Goal: Task Accomplishment & Management: Use online tool/utility

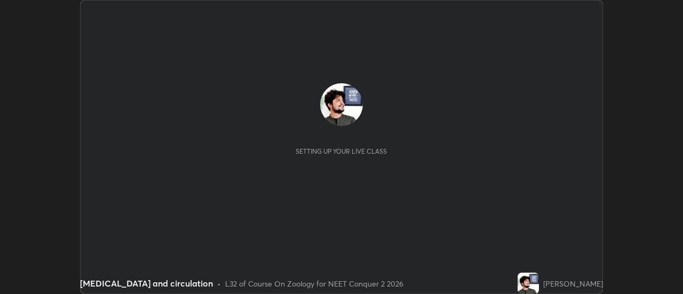
scroll to position [294, 682]
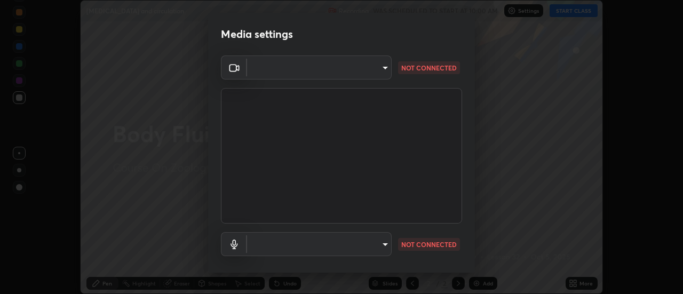
type input "515fa8dc750868be0a3e45a8a70092ebbb24a489711ff7313880db239e39e5e3"
type input "communications"
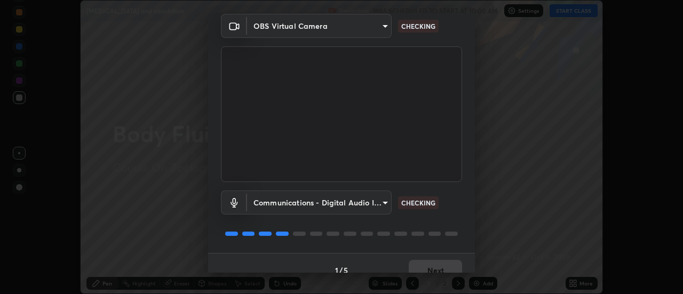
scroll to position [56, 0]
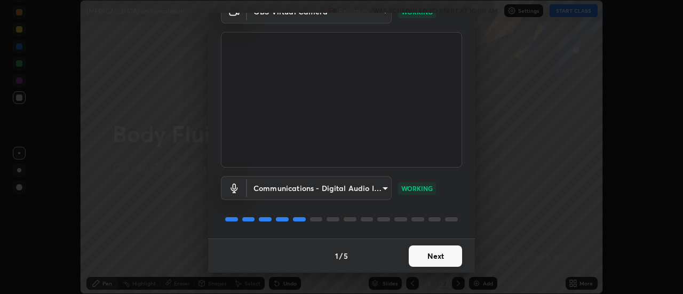
click at [414, 259] on button "Next" at bounding box center [435, 255] width 53 height 21
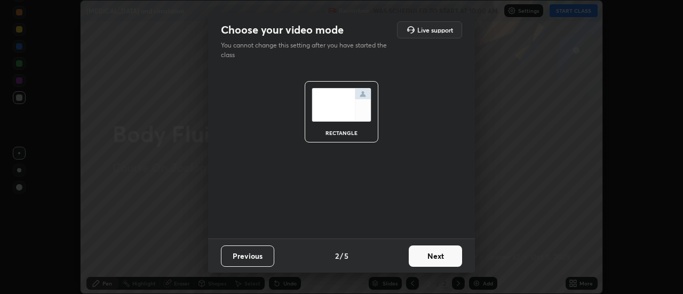
scroll to position [0, 0]
click at [415, 256] on button "Next" at bounding box center [435, 255] width 53 height 21
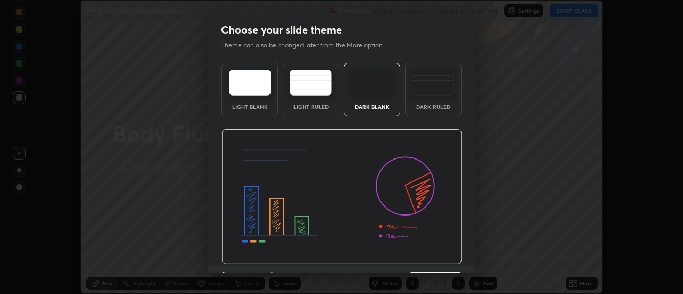
click at [414, 256] on img at bounding box center [341, 196] width 241 height 135
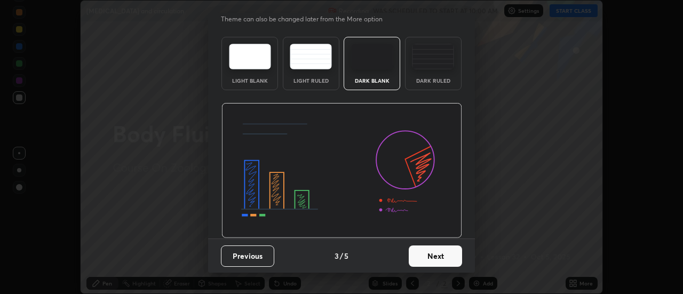
click at [413, 253] on button "Next" at bounding box center [435, 255] width 53 height 21
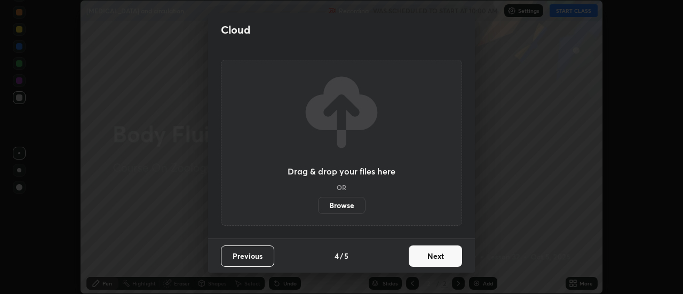
scroll to position [0, 0]
click at [423, 255] on button "Next" at bounding box center [435, 255] width 53 height 21
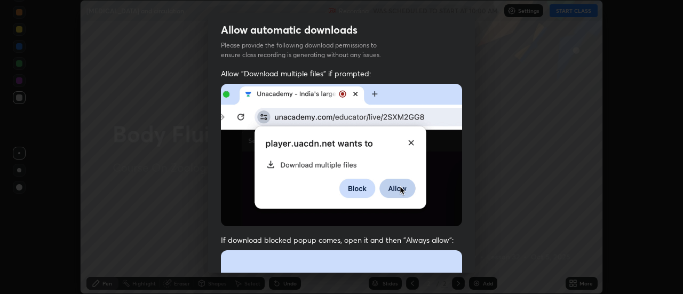
click at [231, 167] on img at bounding box center [341, 155] width 241 height 142
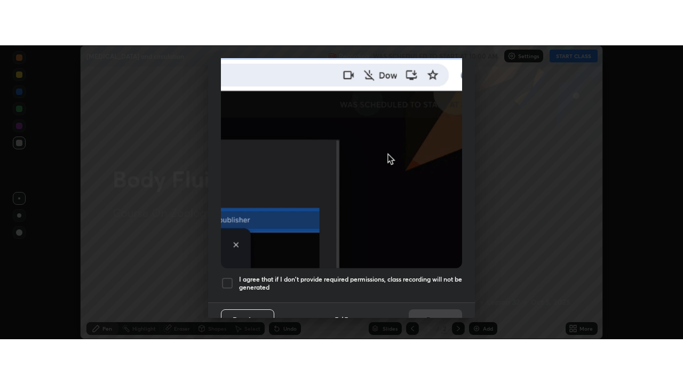
scroll to position [274, 0]
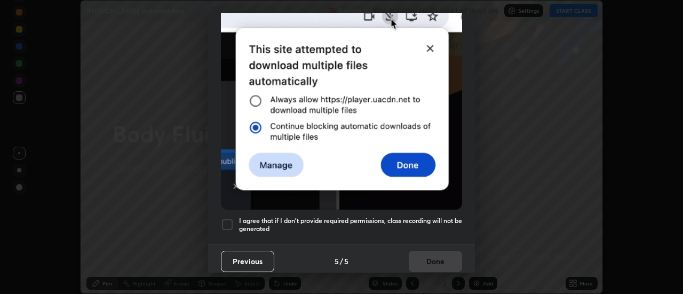
click at [221, 220] on div at bounding box center [227, 224] width 13 height 13
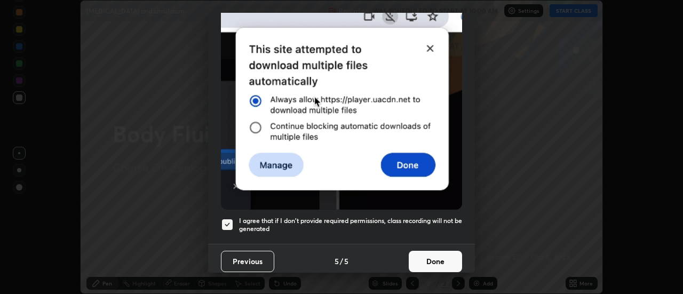
click at [419, 261] on button "Done" at bounding box center [435, 261] width 53 height 21
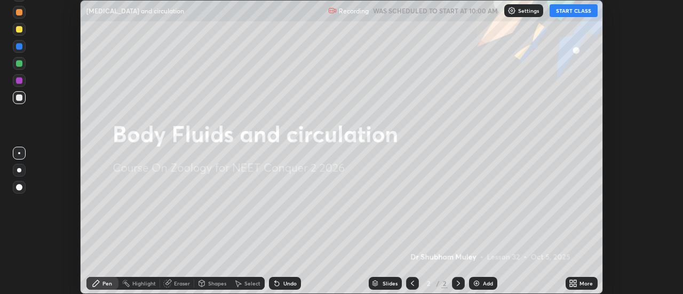
click at [565, 16] on button "START CLASS" at bounding box center [573, 10] width 48 height 13
click at [575, 281] on icon at bounding box center [575, 281] width 3 height 3
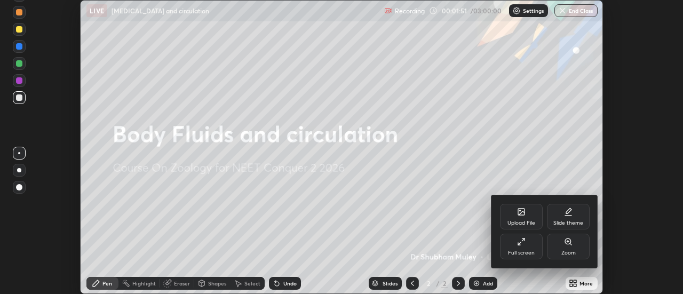
click at [525, 224] on div "Upload File" at bounding box center [521, 222] width 28 height 5
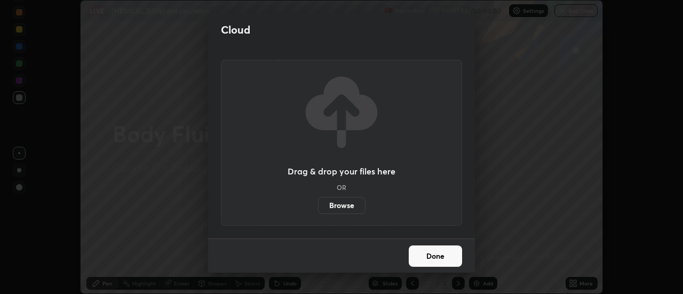
click at [337, 207] on label "Browse" at bounding box center [341, 205] width 47 height 17
click at [318, 207] on input "Browse" at bounding box center [318, 205] width 0 height 17
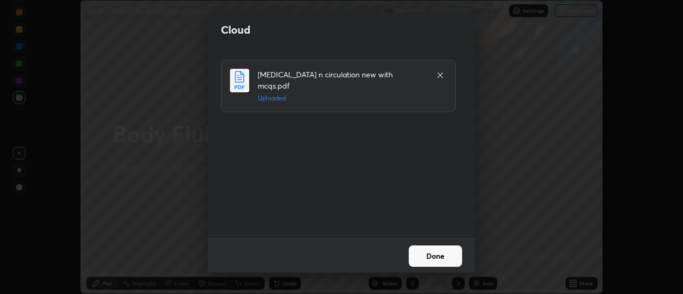
click at [445, 252] on button "Done" at bounding box center [435, 255] width 53 height 21
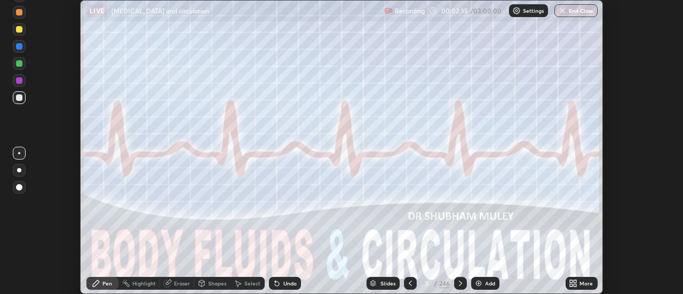
click at [575, 276] on div "More" at bounding box center [581, 283] width 32 height 21
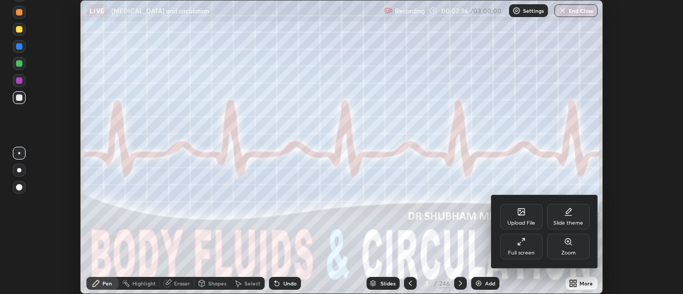
click at [529, 248] on div "Full screen" at bounding box center [521, 247] width 43 height 26
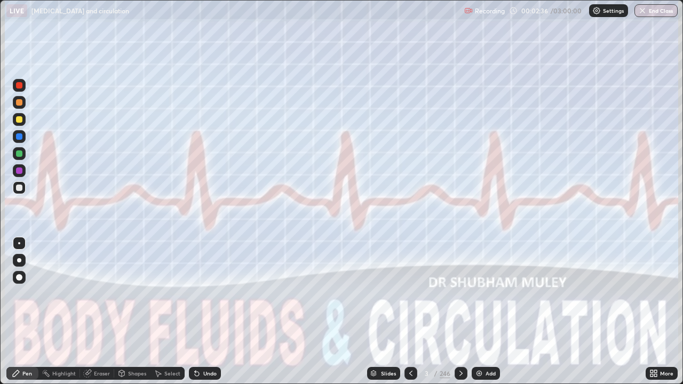
scroll to position [384, 683]
click at [457, 293] on icon at bounding box center [461, 373] width 9 height 9
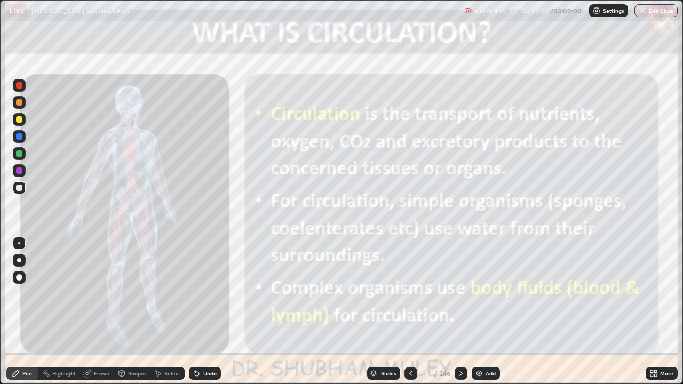
click at [381, 293] on div "Slides" at bounding box center [388, 373] width 15 height 5
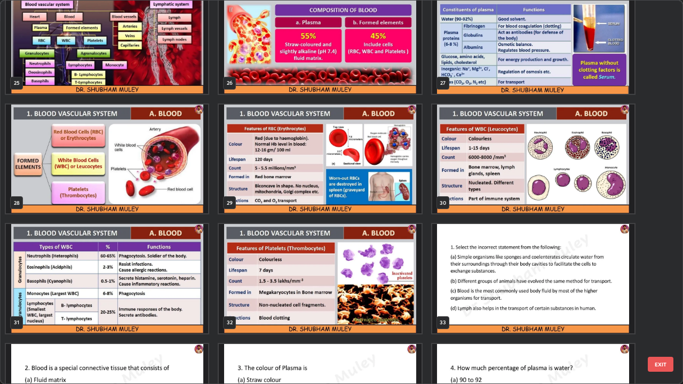
scroll to position [977, 0]
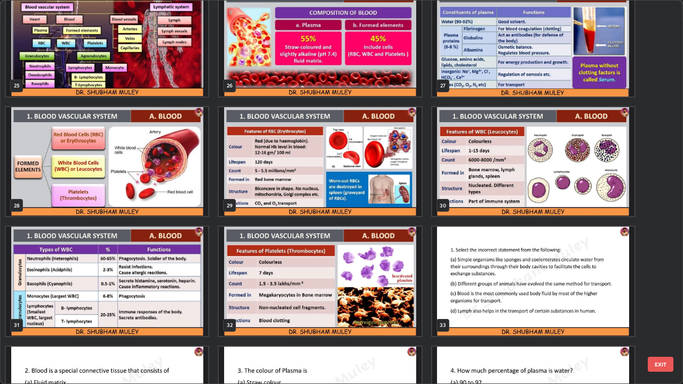
click at [164, 293] on img "grid" at bounding box center [107, 281] width 202 height 109
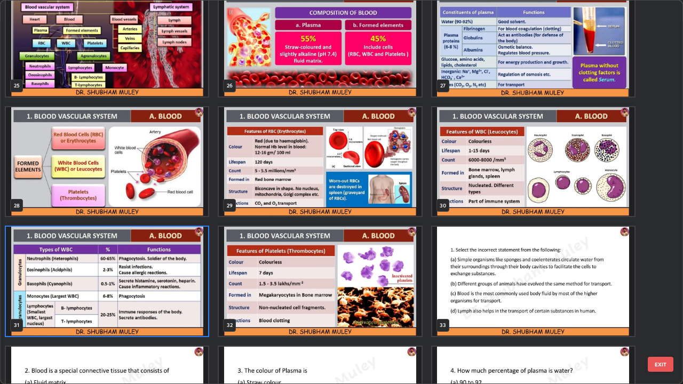
click at [170, 293] on img "grid" at bounding box center [107, 281] width 202 height 109
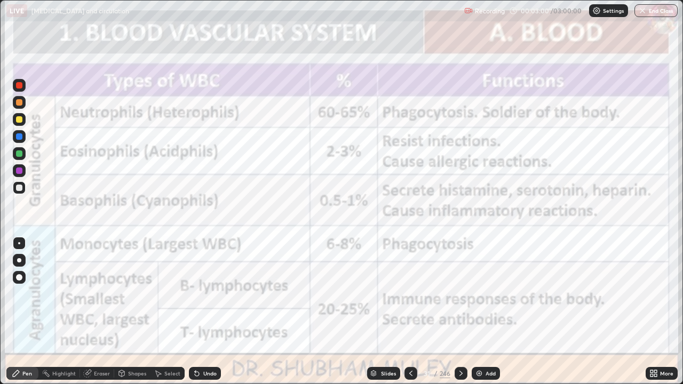
click at [18, 84] on div at bounding box center [19, 85] width 6 height 6
click at [409, 293] on icon at bounding box center [410, 373] width 9 height 9
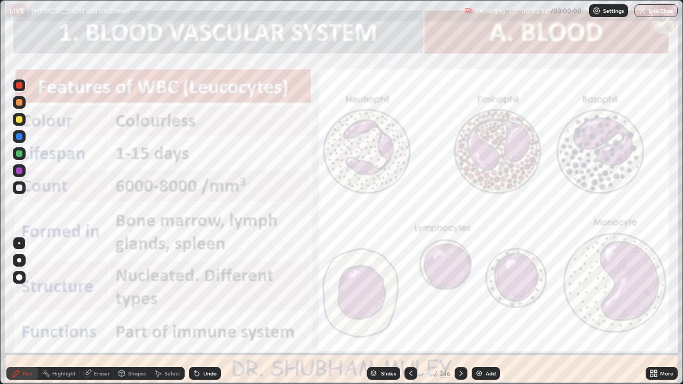
click at [459, 293] on icon at bounding box center [461, 373] width 9 height 9
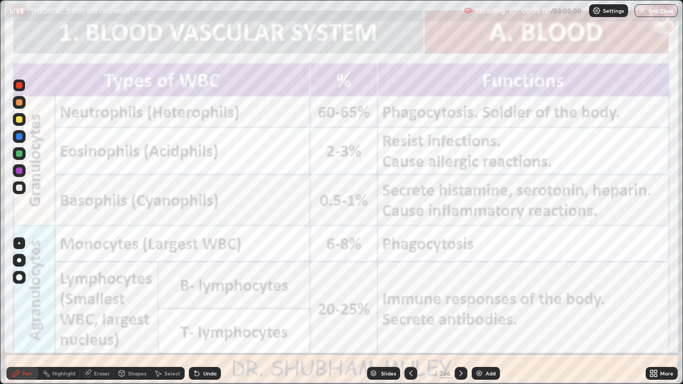
click at [410, 293] on icon at bounding box center [410, 373] width 3 height 5
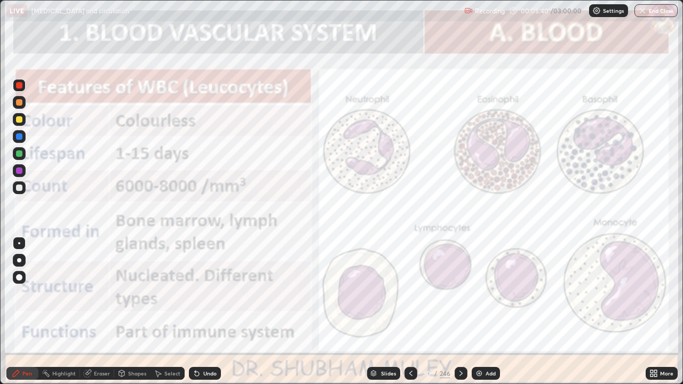
click at [461, 293] on icon at bounding box center [461, 373] width 9 height 9
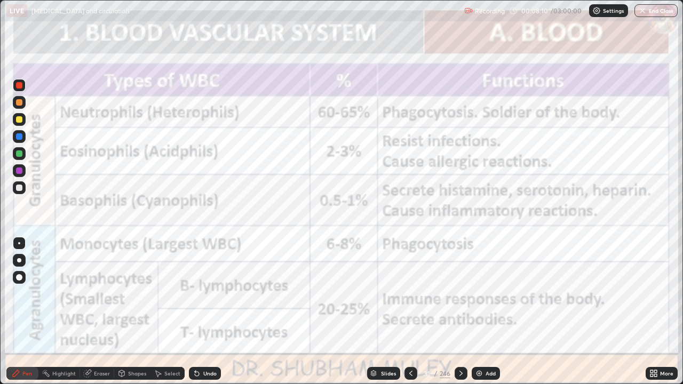
click at [407, 293] on icon at bounding box center [410, 373] width 9 height 9
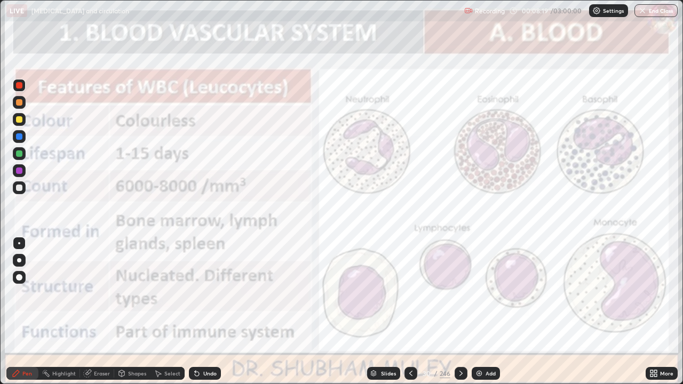
click at [457, 293] on icon at bounding box center [461, 373] width 9 height 9
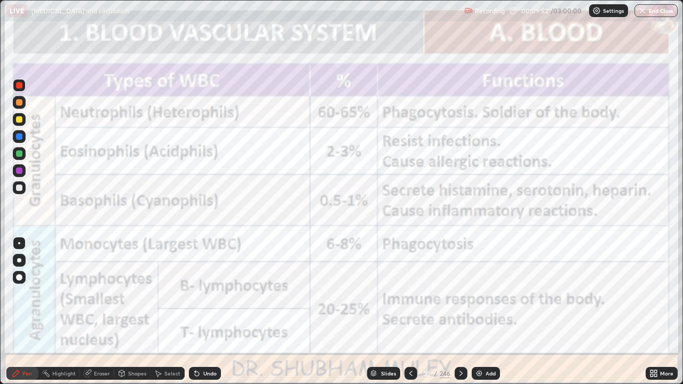
click at [482, 293] on img at bounding box center [479, 373] width 9 height 9
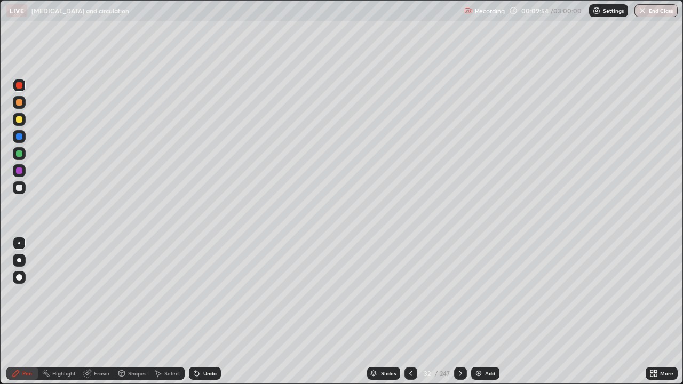
click at [18, 193] on div at bounding box center [19, 187] width 13 height 13
click at [25, 118] on div at bounding box center [19, 119] width 13 height 13
click at [22, 171] on div at bounding box center [19, 170] width 13 height 13
click at [23, 87] on div at bounding box center [19, 85] width 13 height 13
click at [22, 103] on div at bounding box center [19, 102] width 13 height 13
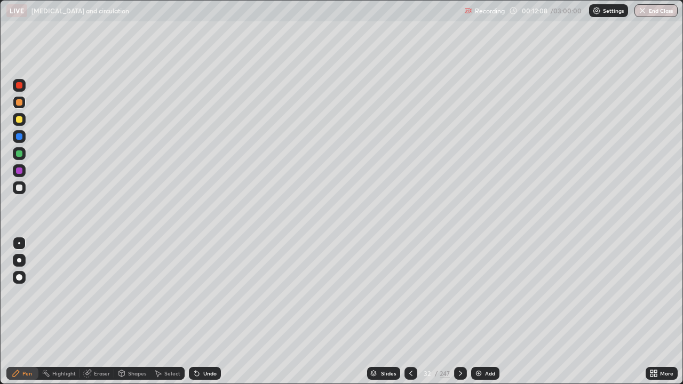
click at [206, 293] on div "Undo" at bounding box center [209, 373] width 13 height 5
click at [204, 293] on div "Undo" at bounding box center [209, 373] width 13 height 5
click at [20, 152] on div at bounding box center [19, 153] width 6 height 6
click at [18, 86] on div at bounding box center [19, 85] width 6 height 6
click at [405, 293] on div at bounding box center [410, 373] width 13 height 13
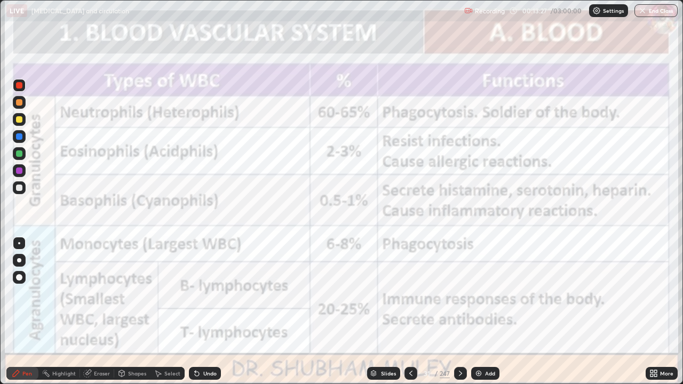
click at [408, 293] on icon at bounding box center [410, 373] width 9 height 9
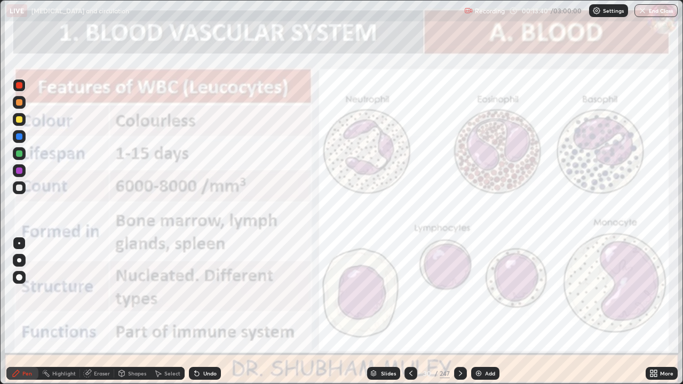
click at [464, 293] on div at bounding box center [460, 373] width 13 height 13
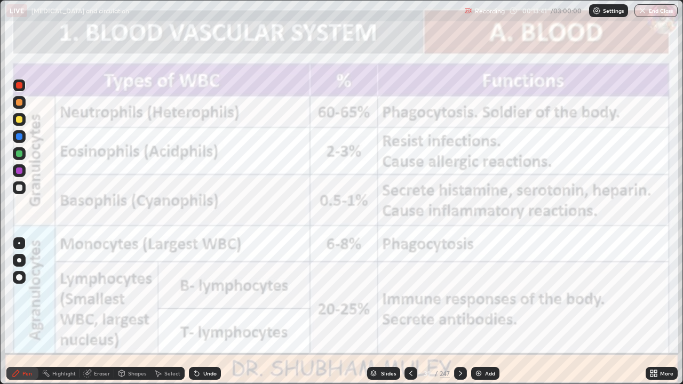
click at [458, 293] on div at bounding box center [460, 373] width 13 height 21
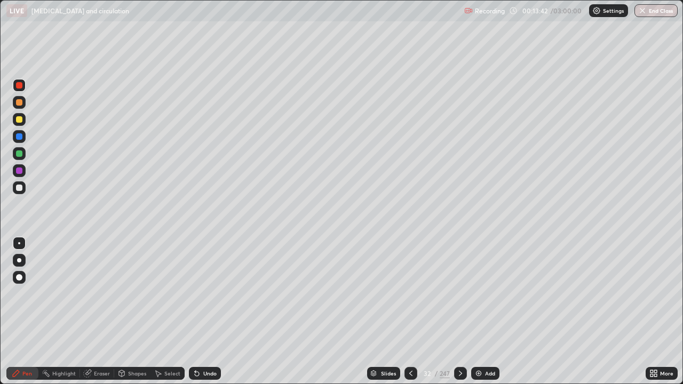
click at [460, 293] on icon at bounding box center [460, 373] width 9 height 9
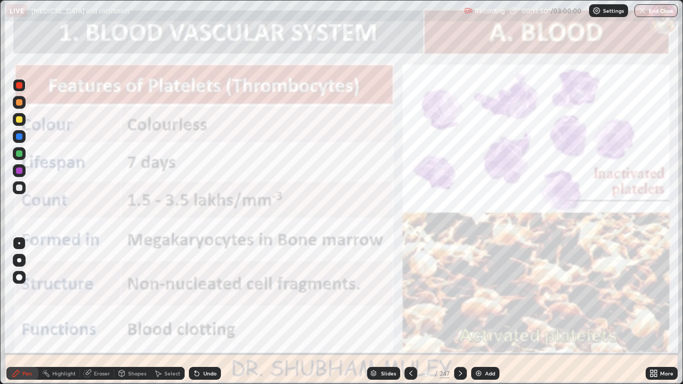
click at [478, 293] on img at bounding box center [478, 373] width 9 height 9
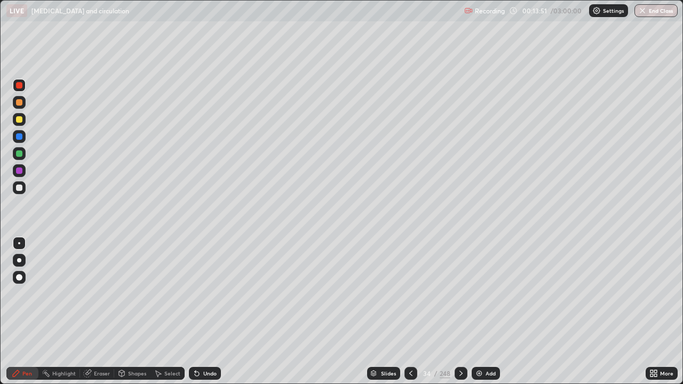
click at [19, 190] on div at bounding box center [19, 188] width 6 height 6
click at [19, 104] on div at bounding box center [19, 102] width 6 height 6
click at [21, 83] on div at bounding box center [19, 85] width 6 height 6
click at [19, 103] on div at bounding box center [19, 102] width 6 height 6
click at [411, 293] on icon at bounding box center [410, 373] width 9 height 9
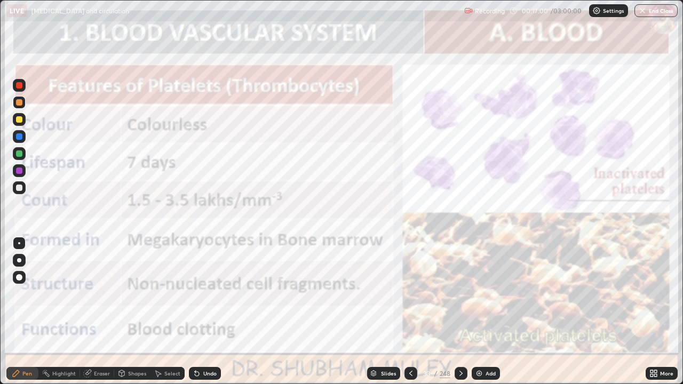
click at [481, 293] on img at bounding box center [479, 373] width 9 height 9
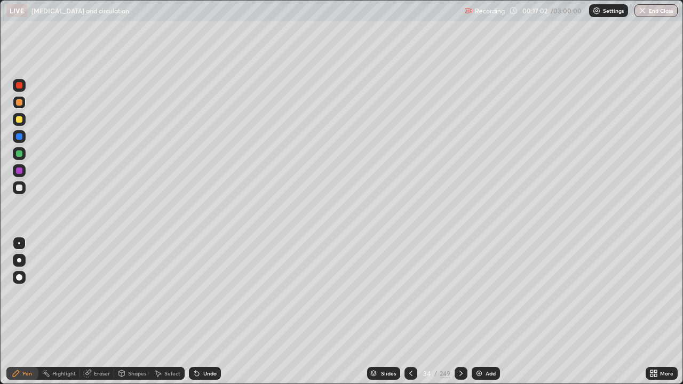
click at [20, 189] on div at bounding box center [19, 188] width 6 height 6
click at [101, 293] on div "Eraser" at bounding box center [102, 373] width 16 height 5
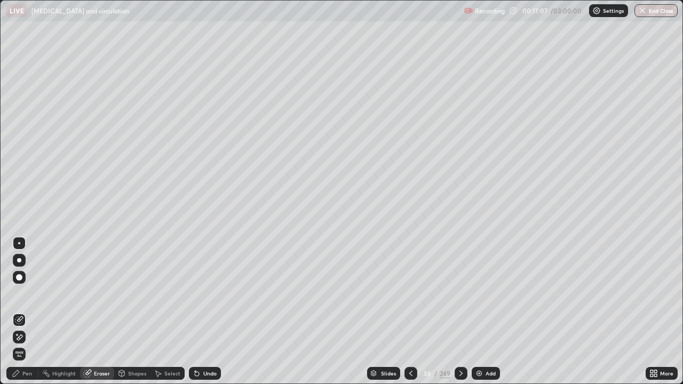
click at [137, 293] on div "Shapes" at bounding box center [137, 373] width 18 height 5
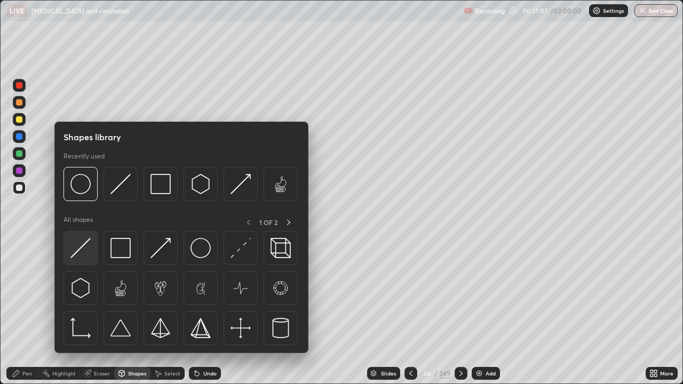
click at [78, 253] on img at bounding box center [80, 248] width 20 height 20
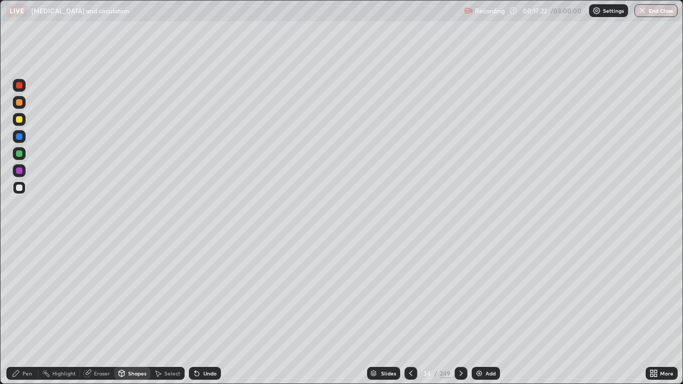
click at [20, 169] on div at bounding box center [19, 170] width 6 height 6
click at [410, 293] on icon at bounding box center [410, 373] width 3 height 5
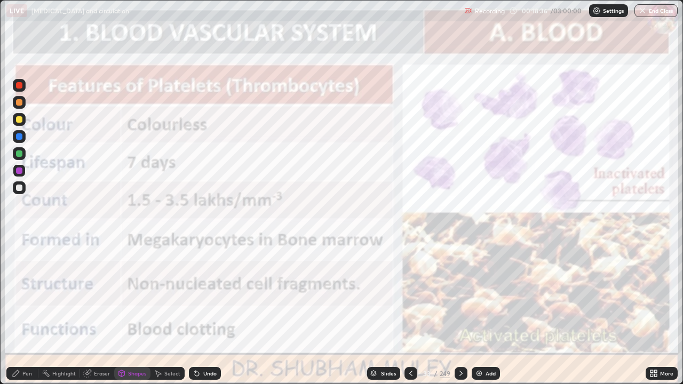
click at [19, 86] on div at bounding box center [19, 85] width 6 height 6
click at [34, 293] on div "Pen" at bounding box center [22, 373] width 32 height 13
click at [458, 293] on icon at bounding box center [461, 373] width 9 height 9
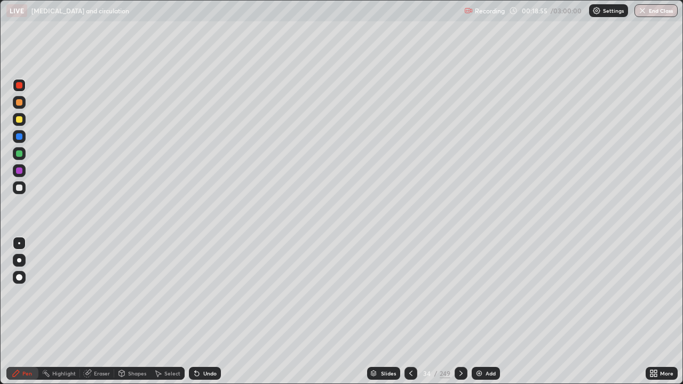
click at [459, 293] on icon at bounding box center [461, 373] width 9 height 9
click at [461, 293] on div at bounding box center [460, 373] width 13 height 13
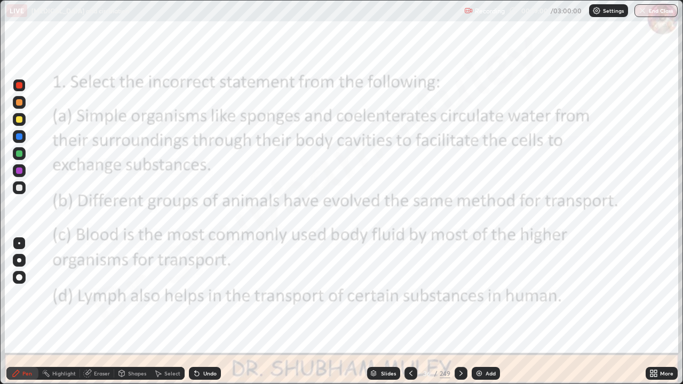
click at [388, 293] on div "Slides" at bounding box center [388, 373] width 15 height 5
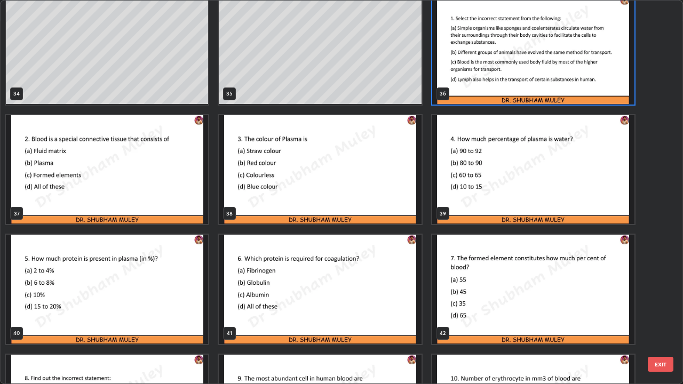
scroll to position [1313, 0]
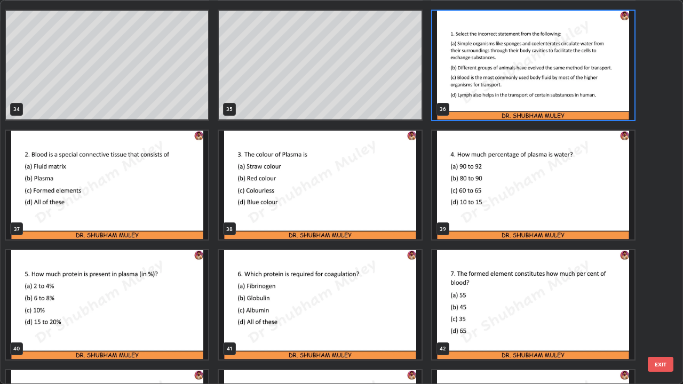
click at [543, 101] on img "grid" at bounding box center [533, 65] width 202 height 109
click at [544, 103] on img "grid" at bounding box center [533, 65] width 202 height 109
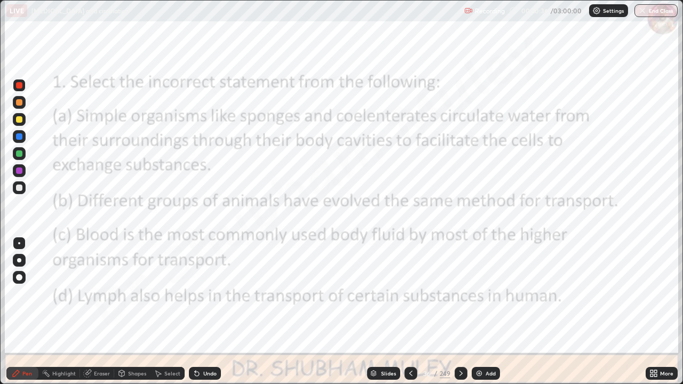
click at [459, 293] on icon at bounding box center [460, 373] width 3 height 5
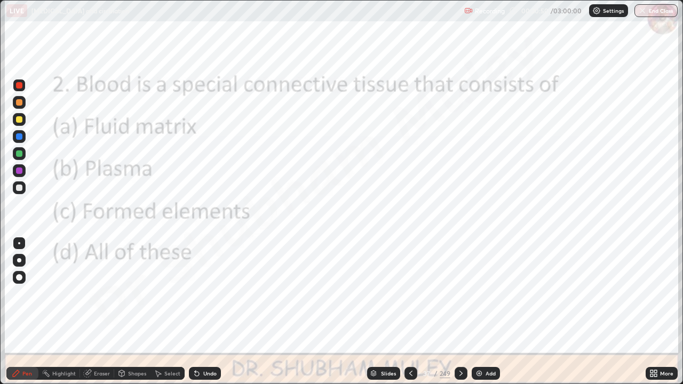
click at [458, 293] on icon at bounding box center [461, 373] width 9 height 9
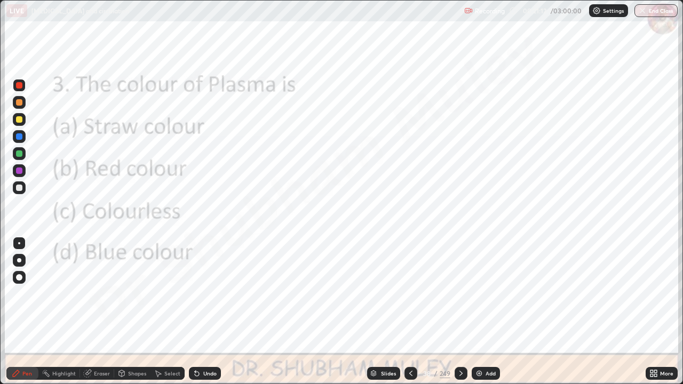
click at [465, 293] on div at bounding box center [460, 373] width 13 height 13
click at [458, 293] on icon at bounding box center [461, 373] width 9 height 9
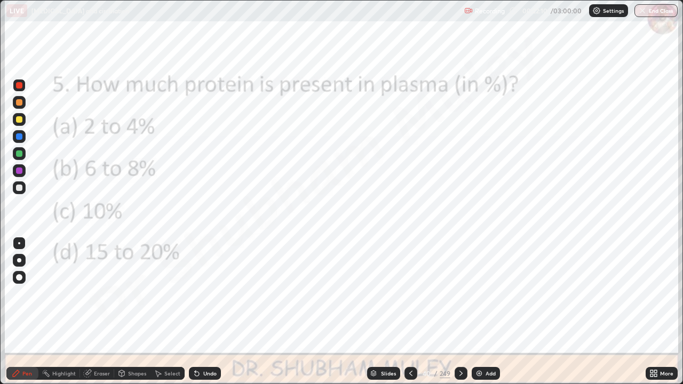
click at [460, 293] on icon at bounding box center [461, 373] width 9 height 9
click at [459, 293] on icon at bounding box center [461, 373] width 9 height 9
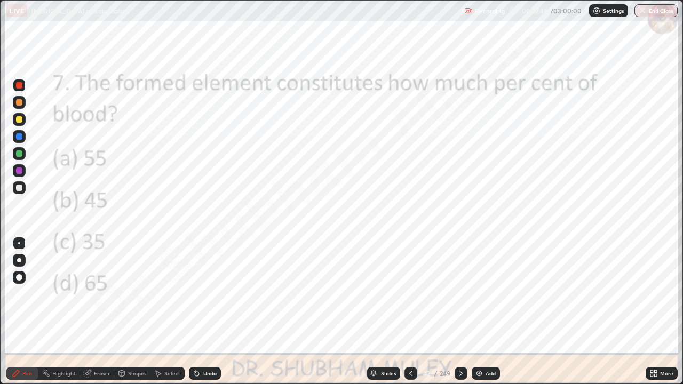
click at [458, 293] on icon at bounding box center [461, 373] width 9 height 9
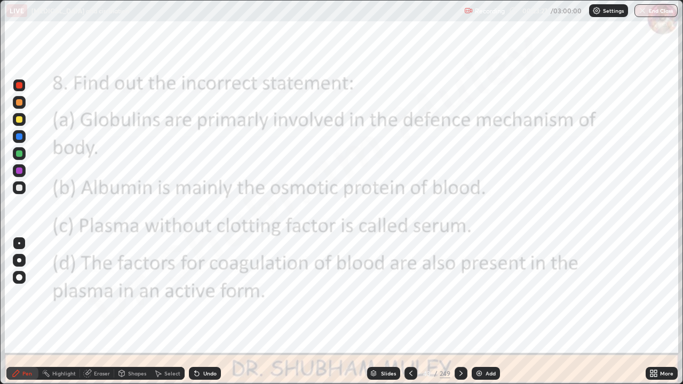
click at [462, 293] on div at bounding box center [460, 373] width 13 height 13
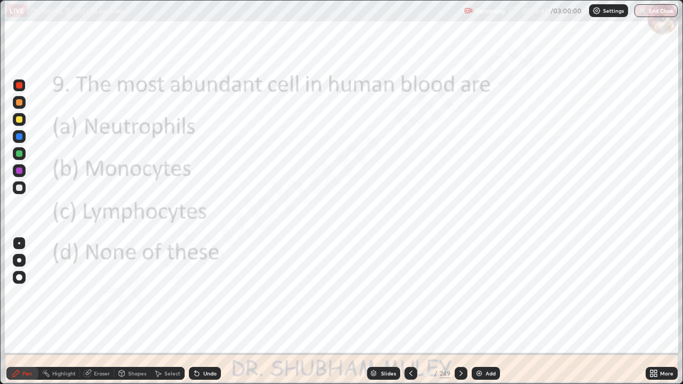
click at [459, 293] on icon at bounding box center [461, 373] width 9 height 9
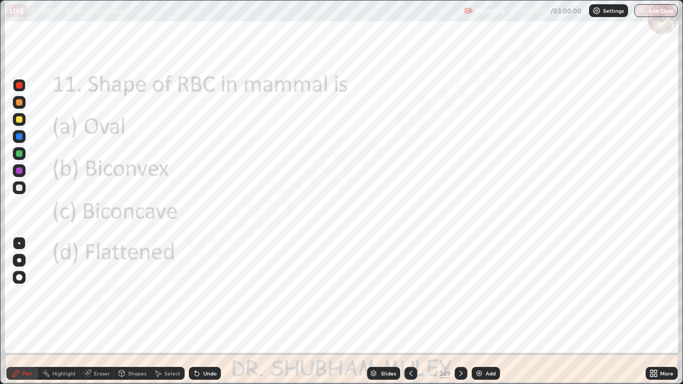
click at [460, 293] on icon at bounding box center [461, 373] width 9 height 9
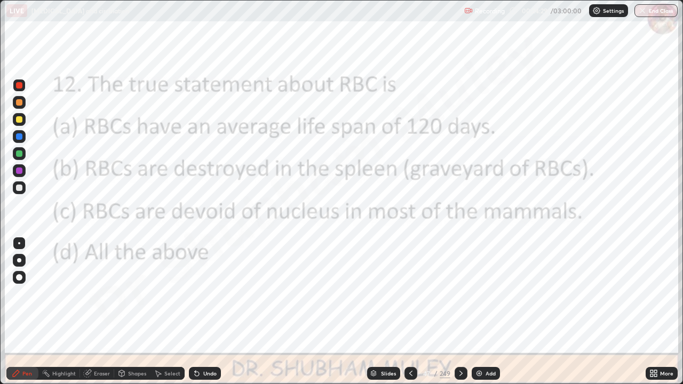
click at [458, 293] on icon at bounding box center [461, 373] width 9 height 9
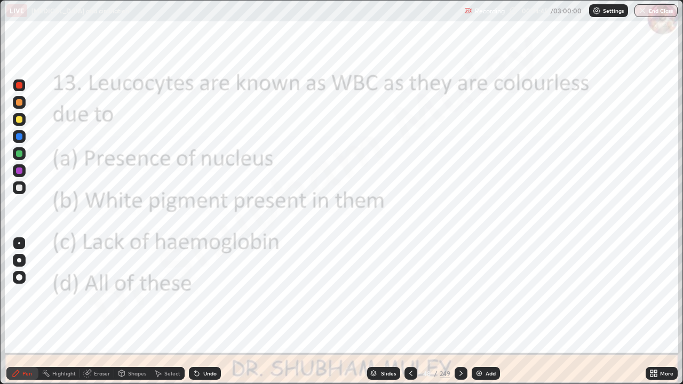
click at [459, 293] on icon at bounding box center [460, 373] width 3 height 5
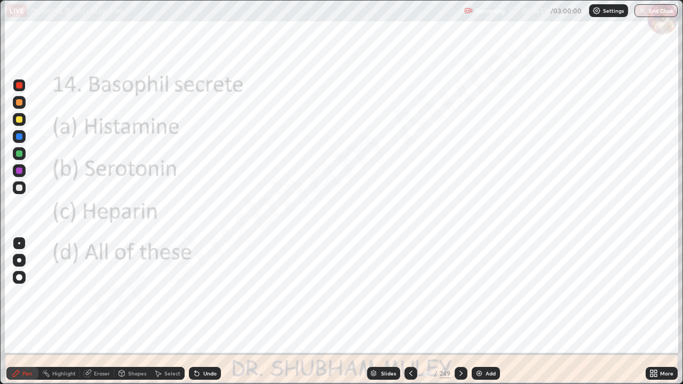
click at [460, 293] on icon at bounding box center [461, 373] width 9 height 9
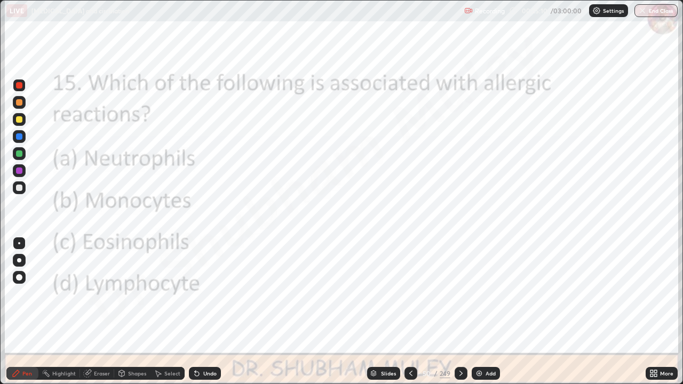
click at [460, 293] on icon at bounding box center [461, 373] width 9 height 9
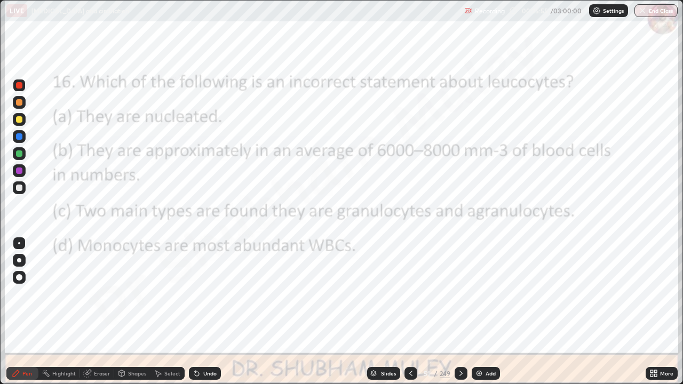
click at [459, 293] on icon at bounding box center [461, 373] width 9 height 9
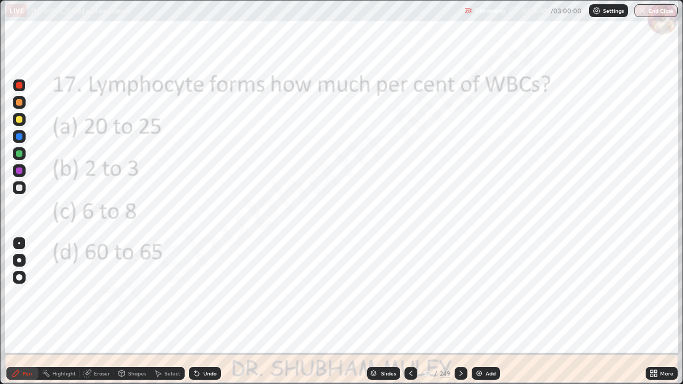
click at [459, 293] on icon at bounding box center [460, 373] width 3 height 5
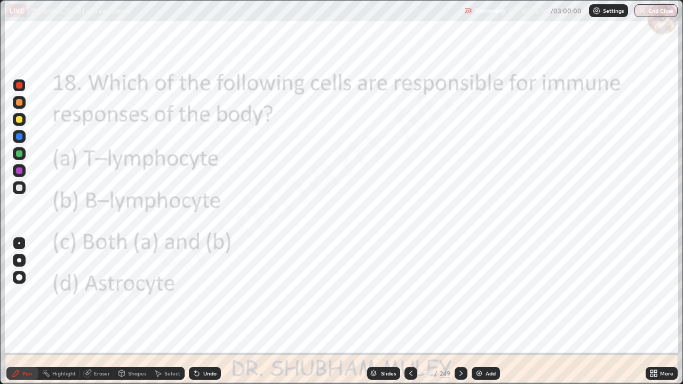
click at [460, 293] on div at bounding box center [460, 373] width 13 height 13
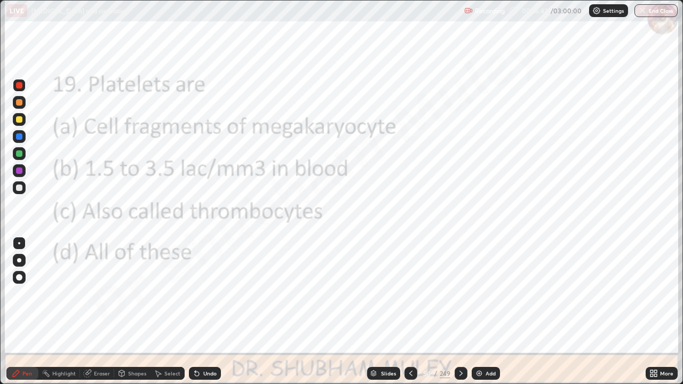
click at [460, 293] on icon at bounding box center [461, 373] width 9 height 9
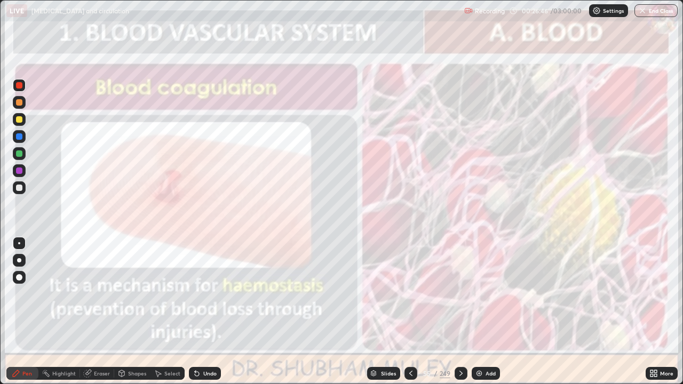
click at [389, 293] on div "Slides" at bounding box center [383, 373] width 33 height 13
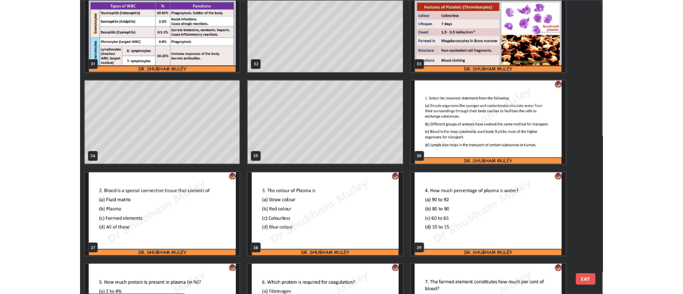
scroll to position [1217, 0]
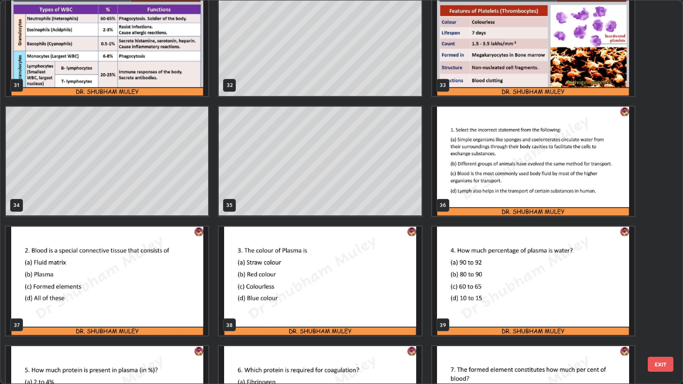
click at [455, 189] on img "grid" at bounding box center [533, 161] width 202 height 109
click at [455, 191] on img "grid" at bounding box center [533, 161] width 202 height 109
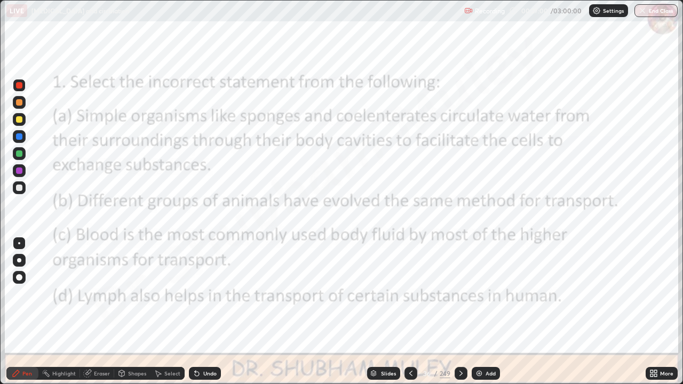
click at [19, 84] on div at bounding box center [19, 85] width 6 height 6
click at [21, 87] on div at bounding box center [19, 85] width 6 height 6
click at [460, 293] on icon at bounding box center [461, 373] width 9 height 9
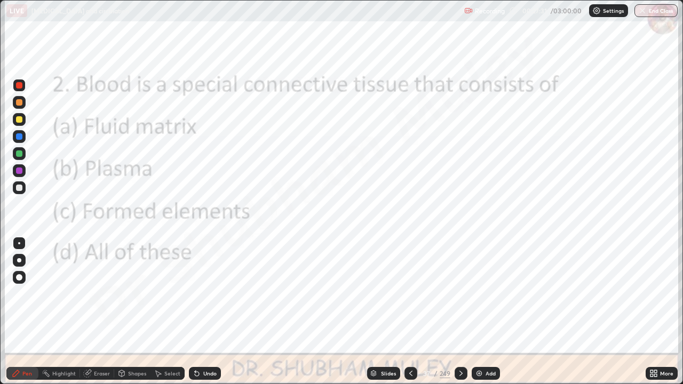
click at [458, 293] on icon at bounding box center [461, 373] width 9 height 9
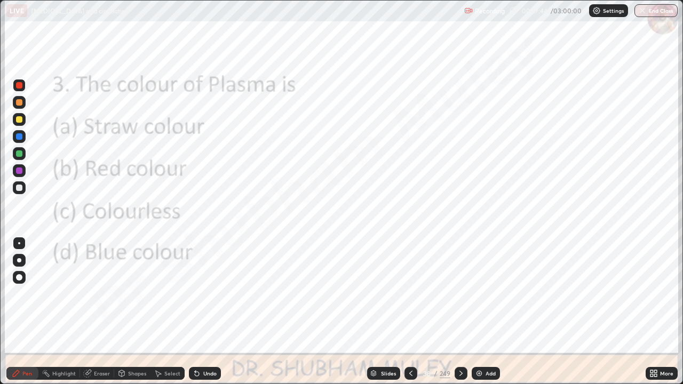
click at [461, 293] on icon at bounding box center [461, 373] width 9 height 9
click at [460, 293] on icon at bounding box center [461, 373] width 9 height 9
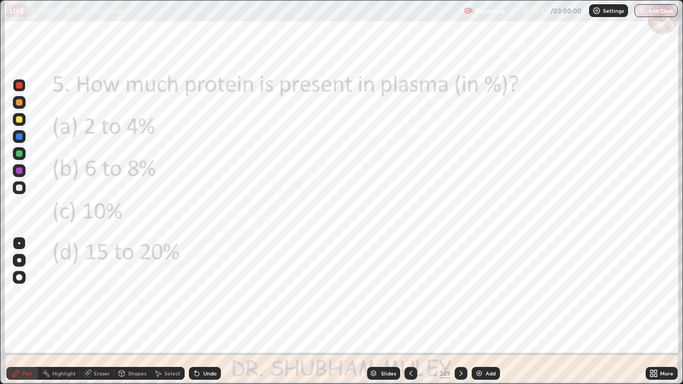
click at [460, 293] on icon at bounding box center [461, 373] width 9 height 9
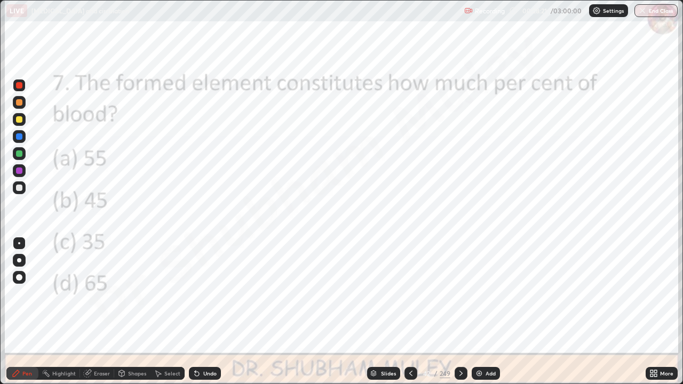
click at [460, 293] on icon at bounding box center [461, 373] width 9 height 9
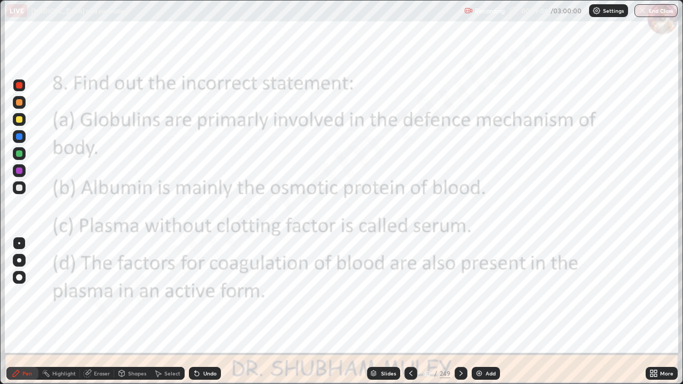
click at [460, 293] on icon at bounding box center [461, 373] width 9 height 9
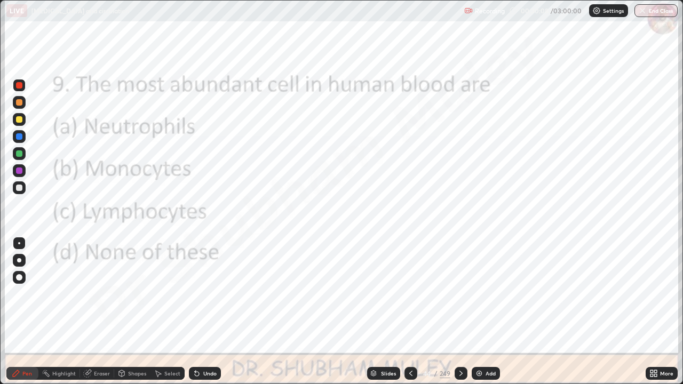
click at [459, 293] on div at bounding box center [460, 373] width 13 height 13
click at [460, 293] on icon at bounding box center [461, 373] width 9 height 9
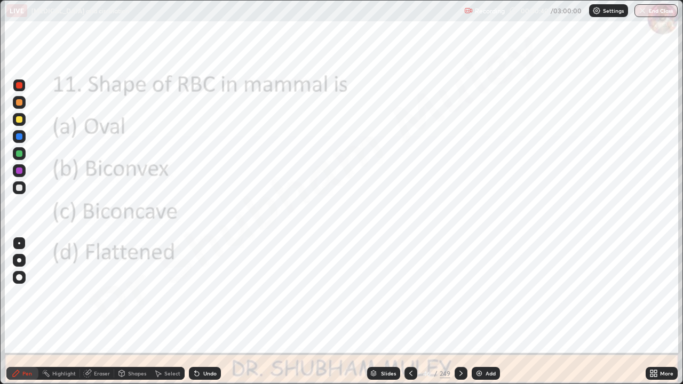
click at [460, 293] on icon at bounding box center [461, 373] width 9 height 9
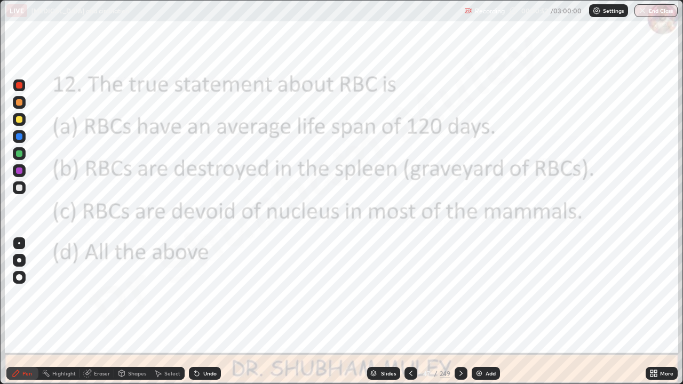
click at [461, 293] on icon at bounding box center [461, 373] width 9 height 9
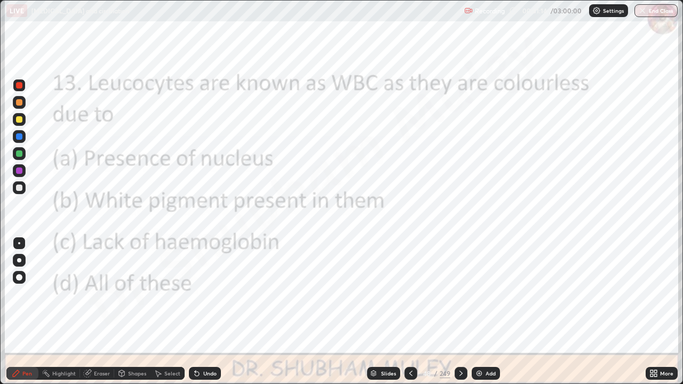
click at [460, 293] on icon at bounding box center [461, 373] width 9 height 9
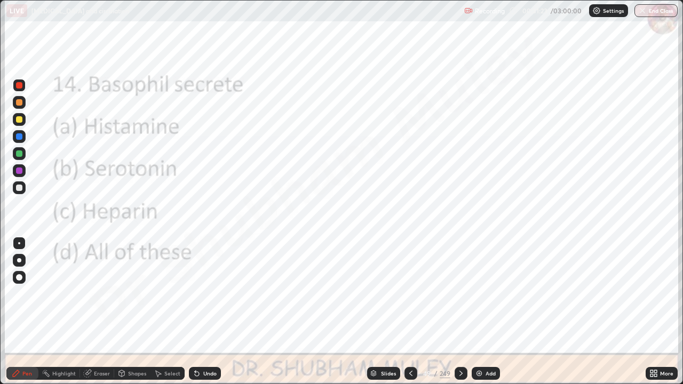
click at [461, 293] on icon at bounding box center [461, 373] width 9 height 9
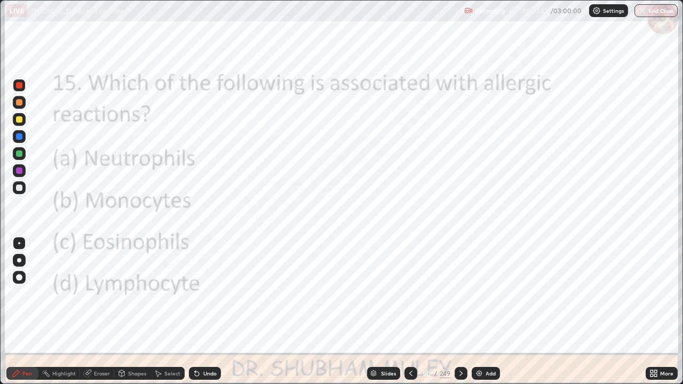
click at [459, 293] on icon at bounding box center [461, 373] width 9 height 9
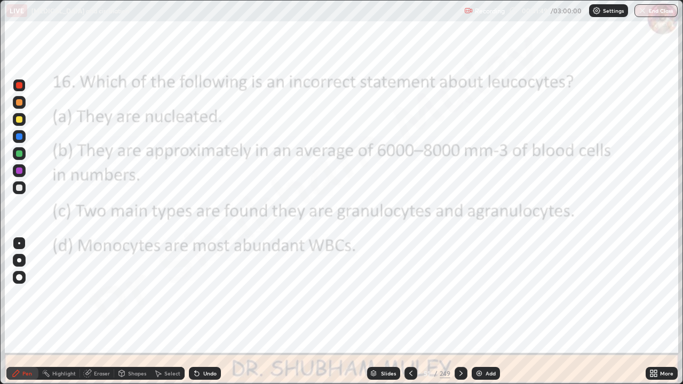
click at [465, 293] on div at bounding box center [460, 373] width 13 height 13
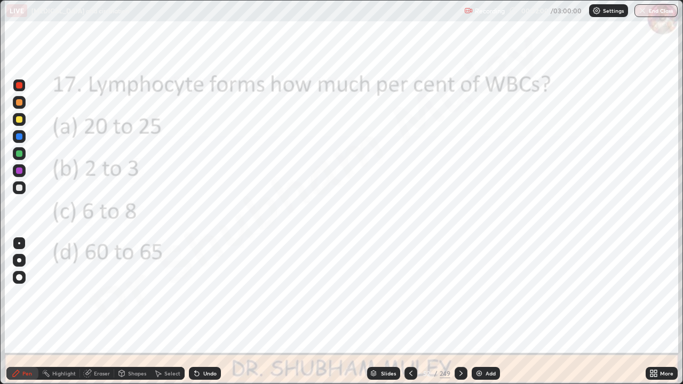
click at [466, 293] on div at bounding box center [460, 373] width 13 height 13
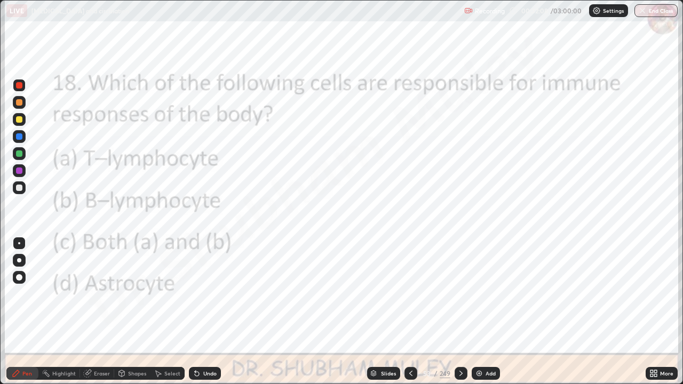
click at [464, 293] on icon at bounding box center [461, 373] width 9 height 9
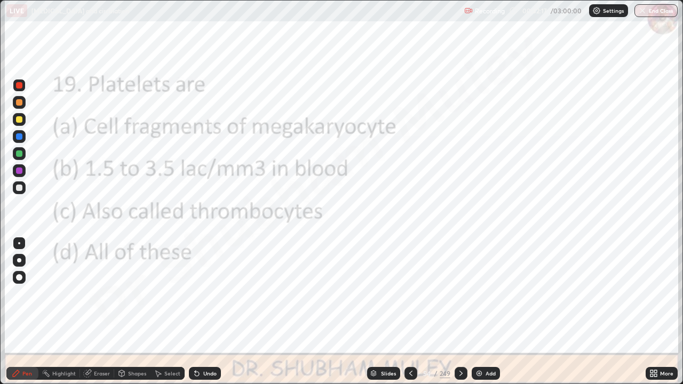
click at [460, 293] on icon at bounding box center [461, 373] width 9 height 9
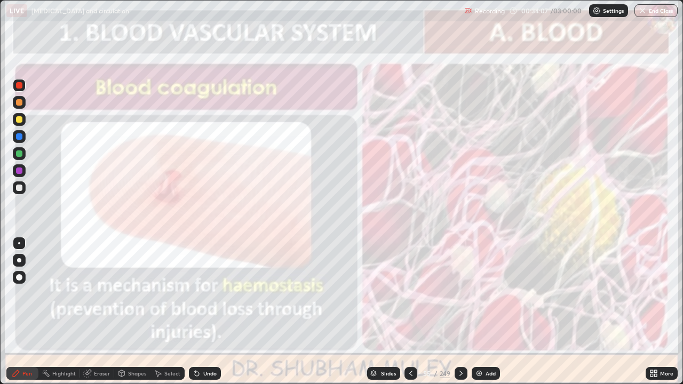
click at [462, 293] on icon at bounding box center [461, 373] width 9 height 9
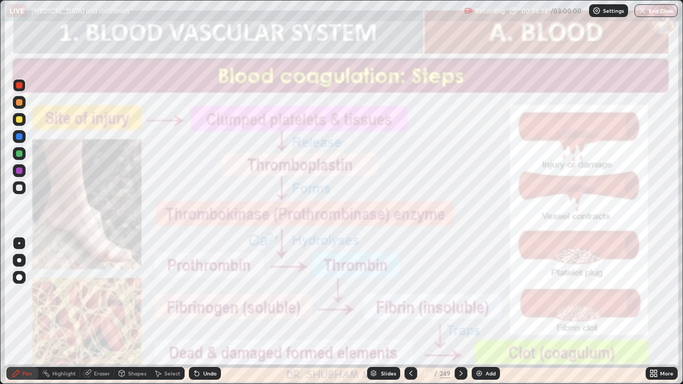
click at [22, 172] on div at bounding box center [19, 170] width 13 height 13
click at [464, 293] on div at bounding box center [460, 373] width 13 height 13
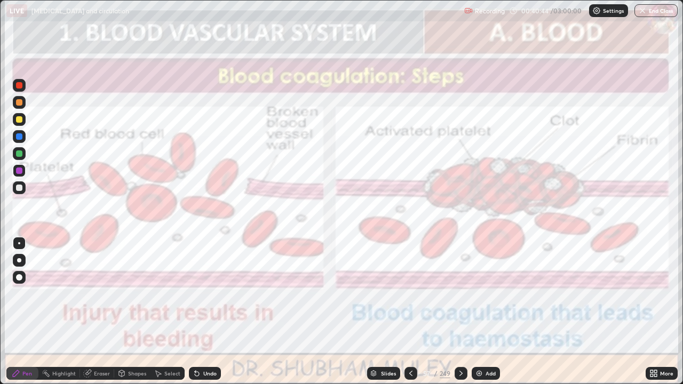
click at [460, 293] on icon at bounding box center [461, 373] width 9 height 9
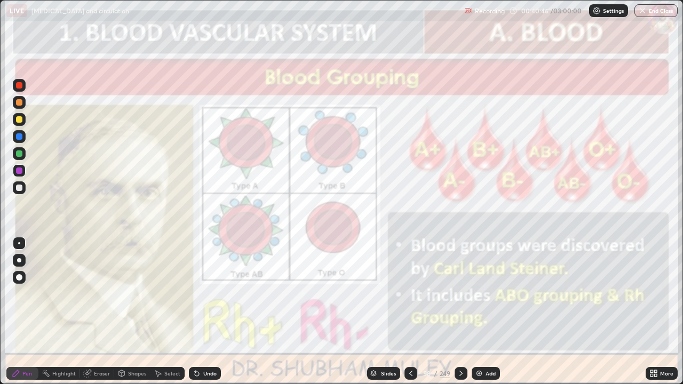
click at [652, 293] on icon at bounding box center [653, 373] width 9 height 9
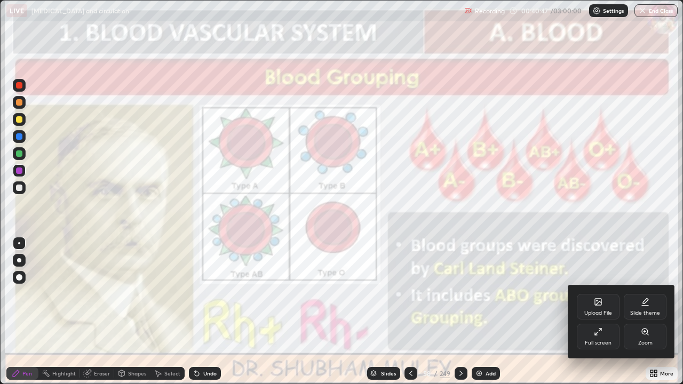
click at [595, 293] on div "Full screen" at bounding box center [598, 342] width 27 height 5
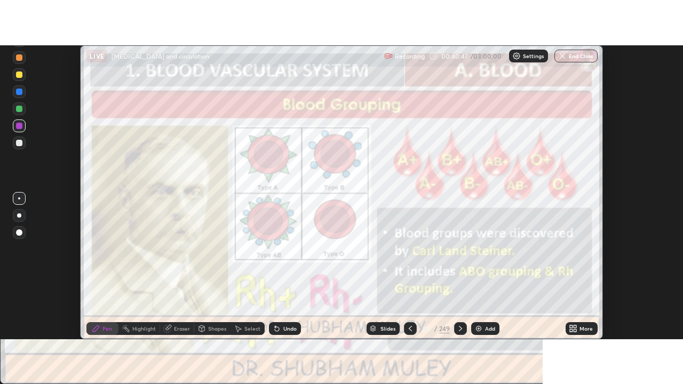
scroll to position [53040, 52651]
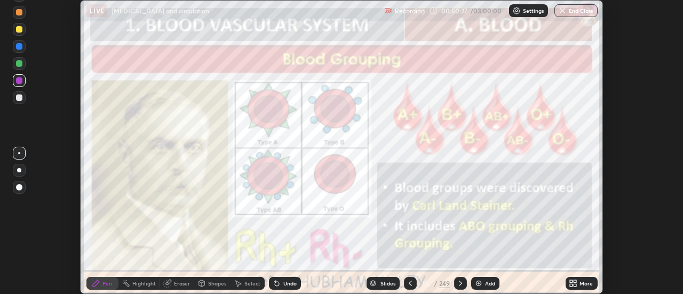
click at [573, 283] on icon at bounding box center [573, 283] width 9 height 9
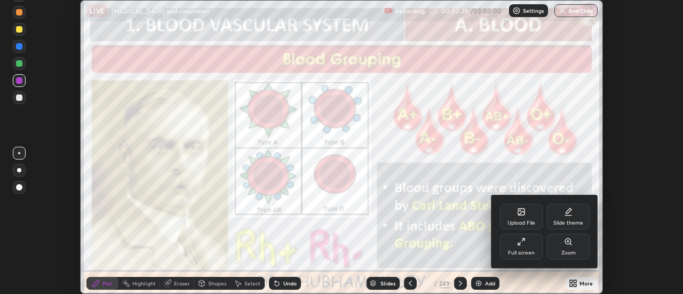
click at [525, 251] on div "Full screen" at bounding box center [521, 252] width 27 height 5
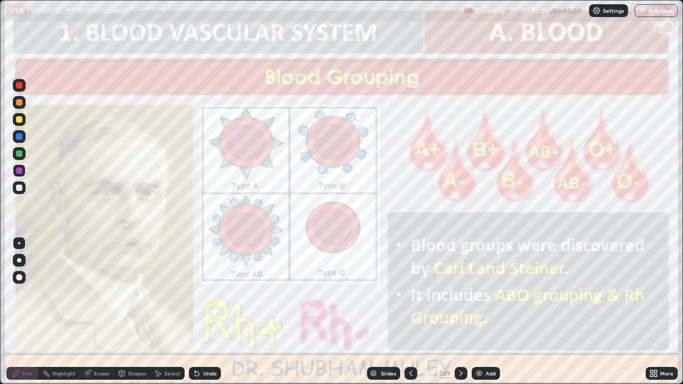
scroll to position [384, 683]
click at [477, 293] on img at bounding box center [479, 373] width 9 height 9
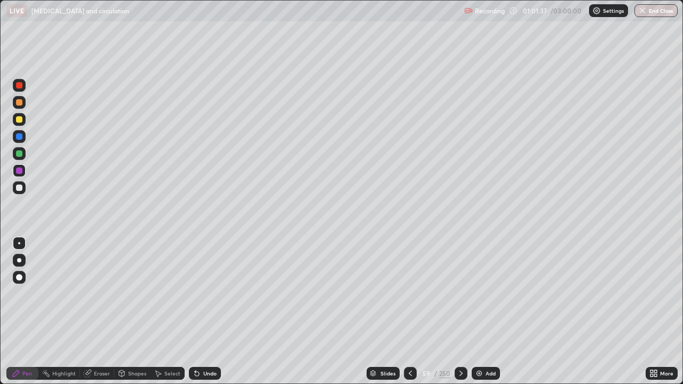
click at [20, 186] on div at bounding box center [19, 188] width 6 height 6
click at [19, 119] on div at bounding box center [19, 119] width 6 height 6
click at [18, 277] on div at bounding box center [19, 277] width 6 height 6
click at [19, 153] on div at bounding box center [19, 153] width 6 height 6
click at [409, 293] on icon at bounding box center [410, 373] width 9 height 9
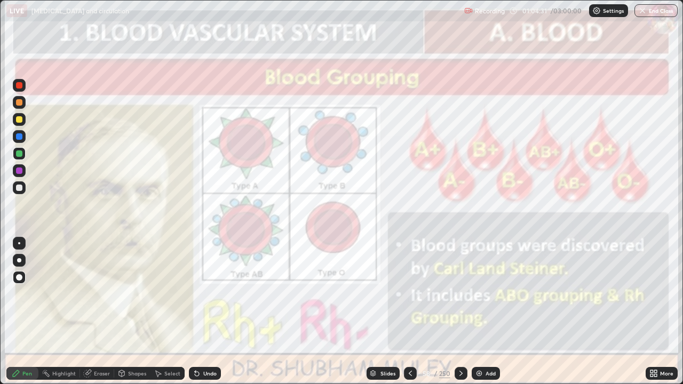
click at [475, 293] on div "Add" at bounding box center [485, 373] width 28 height 13
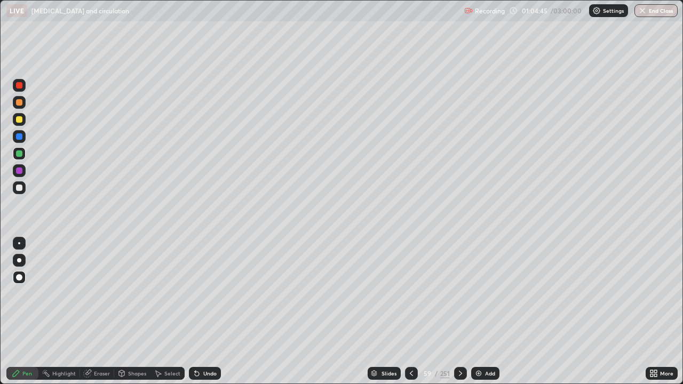
click at [20, 187] on div at bounding box center [19, 188] width 6 height 6
click at [20, 117] on div at bounding box center [19, 119] width 6 height 6
click at [19, 85] on div at bounding box center [19, 85] width 6 height 6
click at [21, 171] on div at bounding box center [19, 170] width 6 height 6
click at [18, 154] on div at bounding box center [19, 153] width 6 height 6
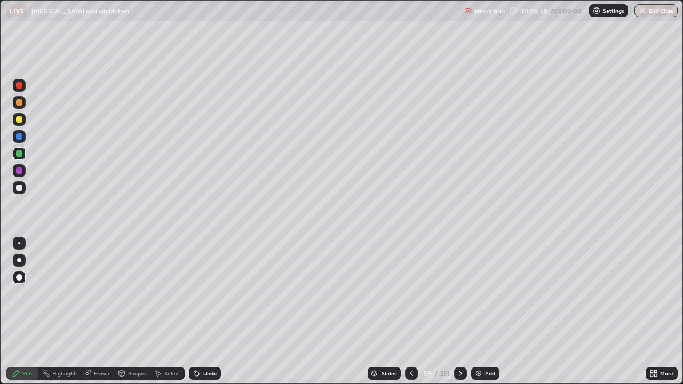
click at [410, 293] on icon at bounding box center [411, 373] width 3 height 5
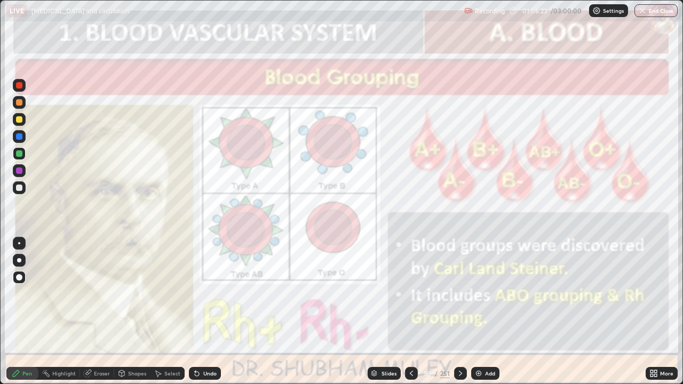
click at [460, 293] on icon at bounding box center [460, 373] width 9 height 9
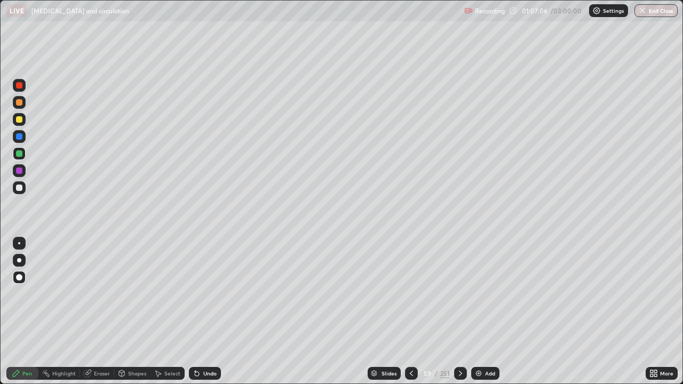
click at [17, 190] on div at bounding box center [19, 187] width 13 height 13
click at [19, 154] on div at bounding box center [19, 153] width 6 height 6
click at [21, 185] on div at bounding box center [19, 188] width 6 height 6
click at [19, 172] on div at bounding box center [19, 170] width 6 height 6
click at [19, 188] on div at bounding box center [19, 188] width 6 height 6
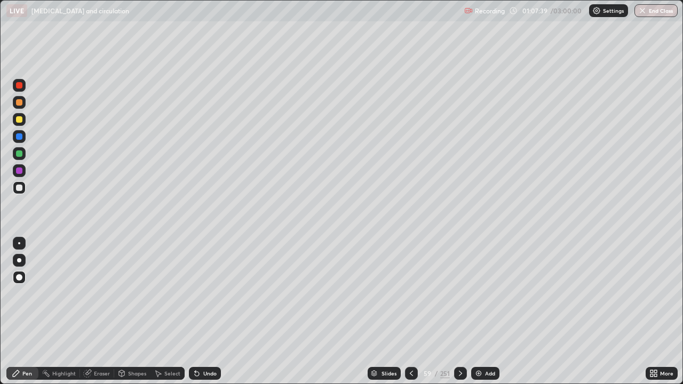
click at [20, 120] on div at bounding box center [19, 119] width 6 height 6
click at [18, 102] on div at bounding box center [19, 102] width 6 height 6
click at [485, 293] on div "Add" at bounding box center [490, 373] width 10 height 5
click at [20, 188] on div at bounding box center [19, 188] width 6 height 6
click at [19, 122] on div at bounding box center [19, 119] width 6 height 6
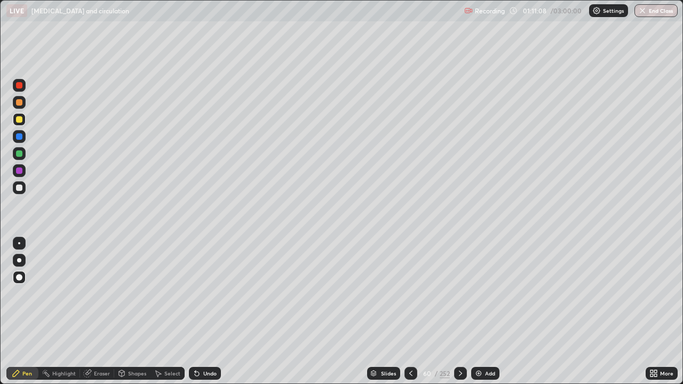
click at [20, 122] on div at bounding box center [19, 119] width 6 height 6
click at [18, 102] on div at bounding box center [19, 102] width 6 height 6
click at [14, 85] on div at bounding box center [19, 85] width 13 height 13
click at [17, 122] on div at bounding box center [19, 119] width 6 height 6
click at [92, 293] on div "Eraser" at bounding box center [97, 373] width 34 height 13
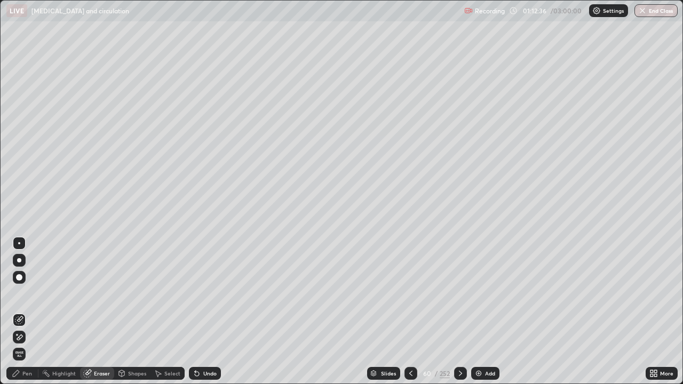
click at [28, 293] on div "Pen" at bounding box center [27, 373] width 10 height 5
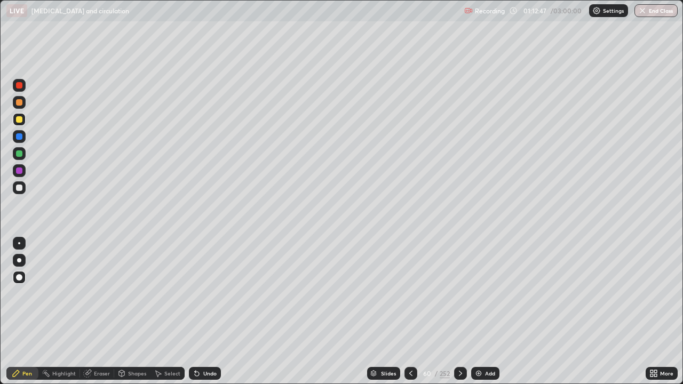
click at [19, 155] on div at bounding box center [19, 153] width 6 height 6
click at [18, 100] on div at bounding box center [19, 102] width 6 height 6
click at [19, 86] on div at bounding box center [19, 85] width 6 height 6
click at [21, 170] on div at bounding box center [19, 170] width 6 height 6
click at [19, 166] on div at bounding box center [19, 170] width 13 height 13
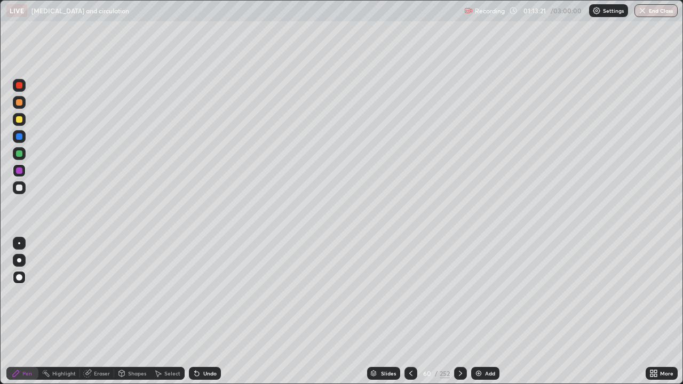
click at [17, 189] on div at bounding box center [19, 188] width 6 height 6
click at [18, 189] on div at bounding box center [19, 188] width 6 height 6
click at [23, 170] on div at bounding box center [19, 170] width 13 height 13
click at [19, 188] on div at bounding box center [19, 188] width 6 height 6
click at [23, 115] on div at bounding box center [19, 119] width 13 height 13
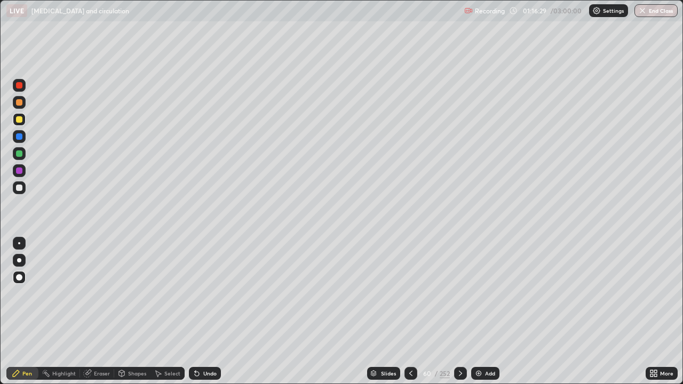
click at [455, 293] on div at bounding box center [460, 373] width 13 height 13
click at [459, 293] on icon at bounding box center [460, 373] width 9 height 9
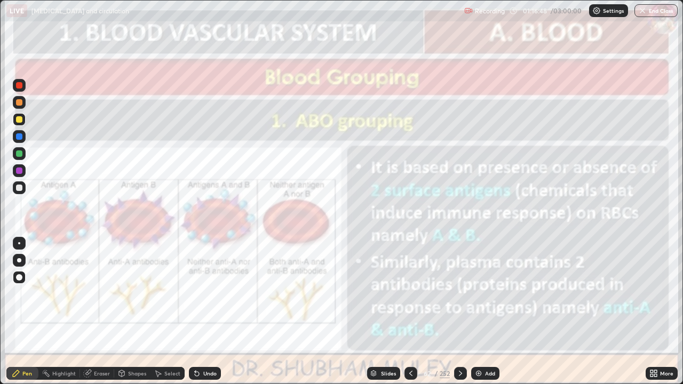
click at [459, 293] on icon at bounding box center [460, 373] width 9 height 9
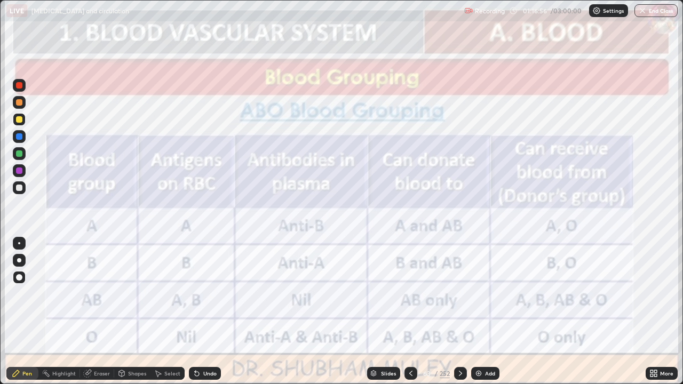
click at [459, 293] on icon at bounding box center [460, 373] width 9 height 9
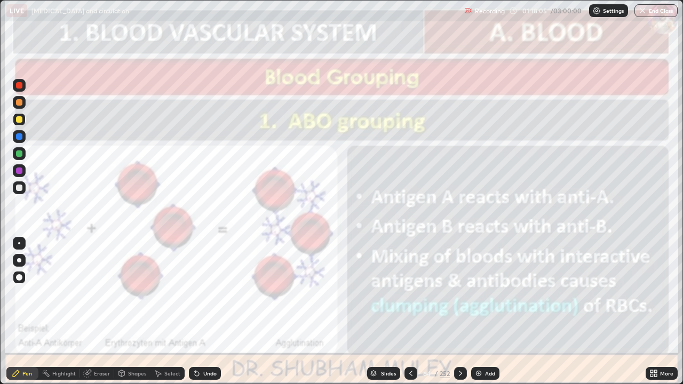
click at [459, 293] on icon at bounding box center [460, 373] width 3 height 5
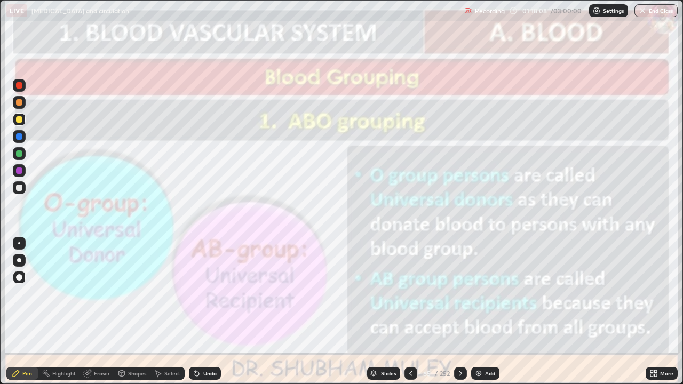
click at [459, 293] on icon at bounding box center [460, 373] width 9 height 9
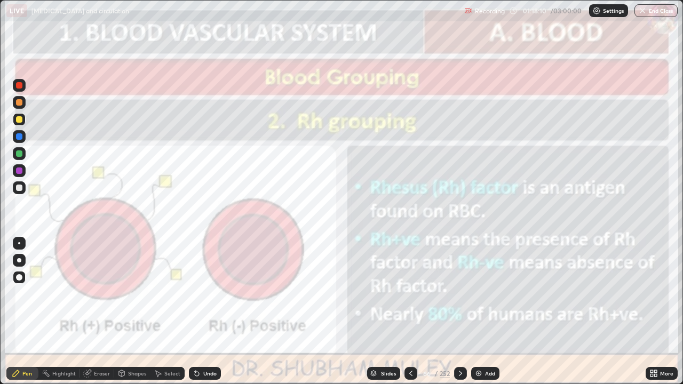
click at [481, 293] on img at bounding box center [478, 373] width 9 height 9
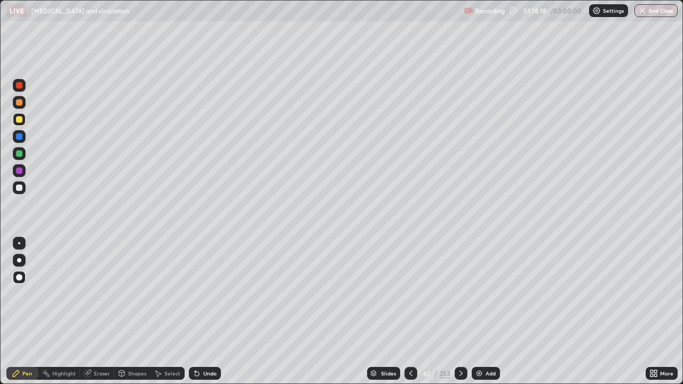
click at [19, 87] on div at bounding box center [19, 85] width 6 height 6
click at [18, 103] on div at bounding box center [19, 102] width 6 height 6
click at [22, 83] on div at bounding box center [19, 85] width 13 height 13
click at [20, 156] on div at bounding box center [19, 153] width 6 height 6
click at [19, 185] on div at bounding box center [19, 188] width 6 height 6
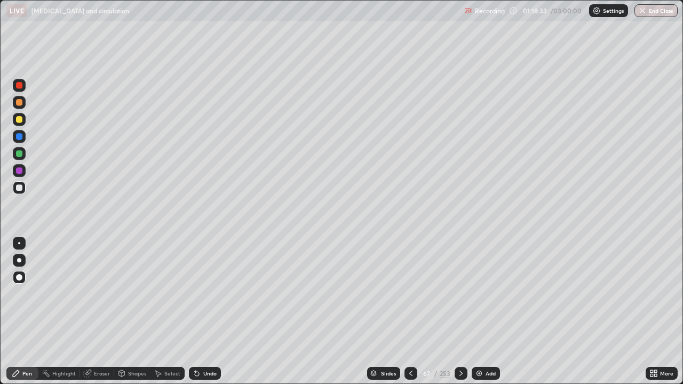
click at [19, 152] on div at bounding box center [19, 153] width 6 height 6
click at [21, 189] on div at bounding box center [19, 188] width 6 height 6
click at [21, 103] on div at bounding box center [19, 102] width 6 height 6
click at [15, 123] on div at bounding box center [19, 119] width 13 height 13
click at [18, 138] on div at bounding box center [19, 136] width 6 height 6
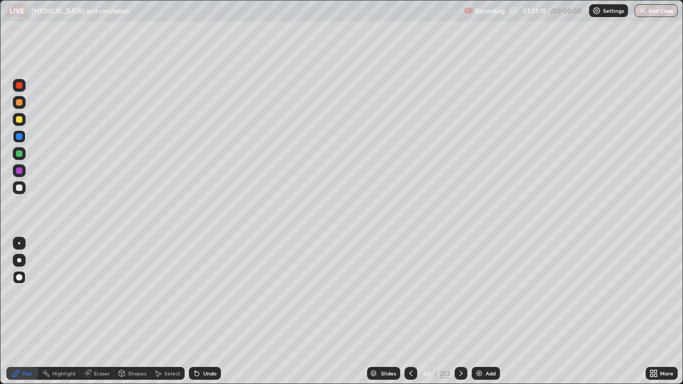
click at [410, 293] on icon at bounding box center [410, 373] width 9 height 9
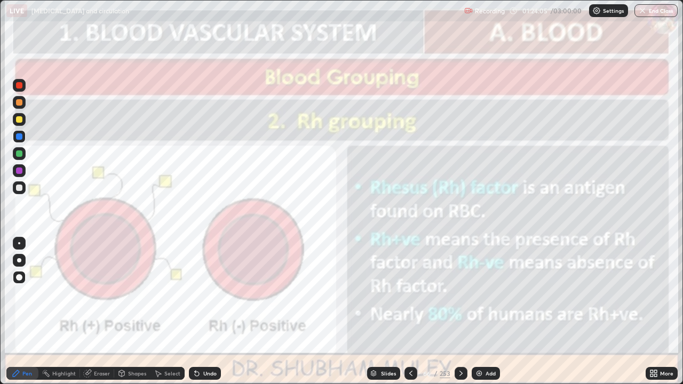
click at [460, 293] on icon at bounding box center [461, 373] width 9 height 9
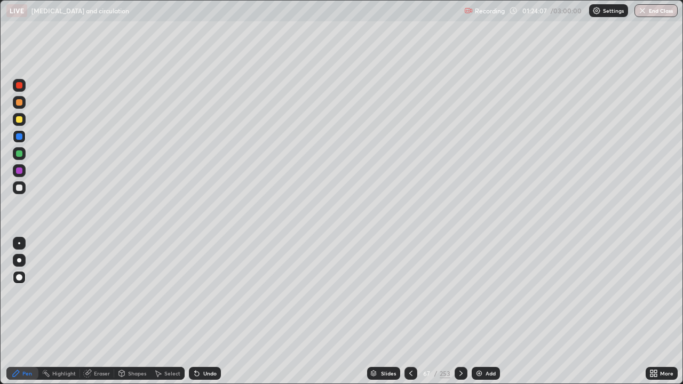
click at [459, 293] on icon at bounding box center [461, 373] width 9 height 9
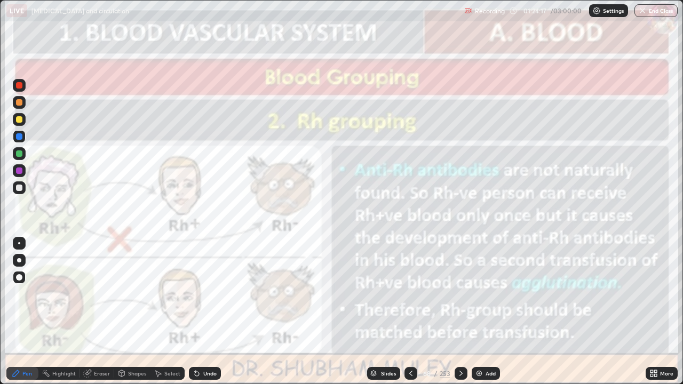
click at [484, 293] on div "Add" at bounding box center [485, 373] width 28 height 13
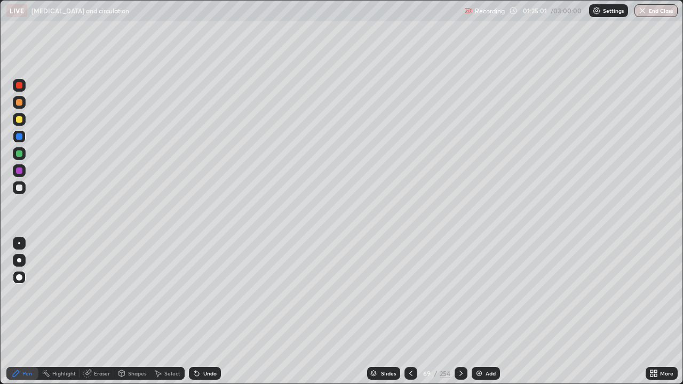
click at [410, 293] on icon at bounding box center [410, 373] width 9 height 9
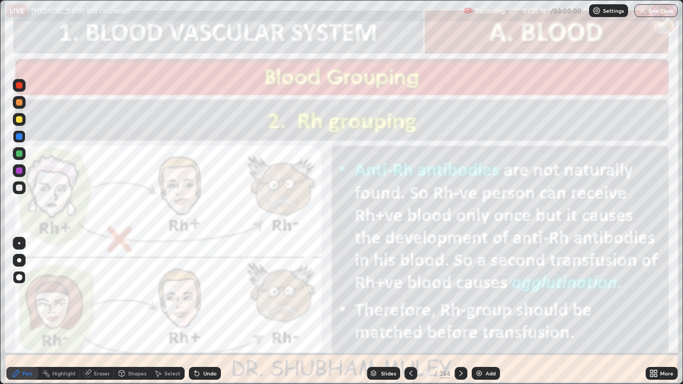
click at [458, 293] on icon at bounding box center [461, 373] width 9 height 9
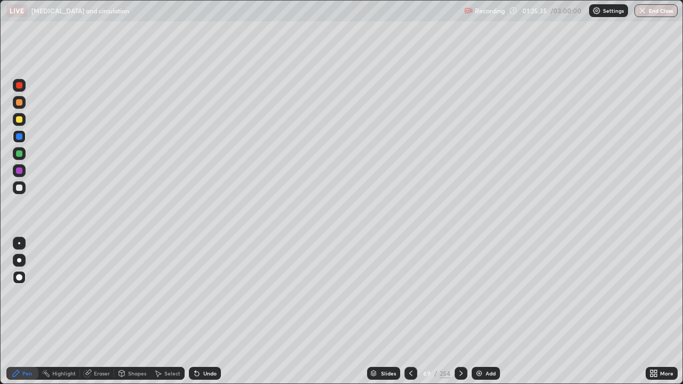
click at [21, 122] on div at bounding box center [19, 119] width 6 height 6
click at [20, 84] on div at bounding box center [19, 85] width 6 height 6
click at [20, 186] on div at bounding box center [19, 188] width 6 height 6
click at [15, 119] on div at bounding box center [19, 119] width 13 height 13
click at [17, 190] on div at bounding box center [19, 188] width 6 height 6
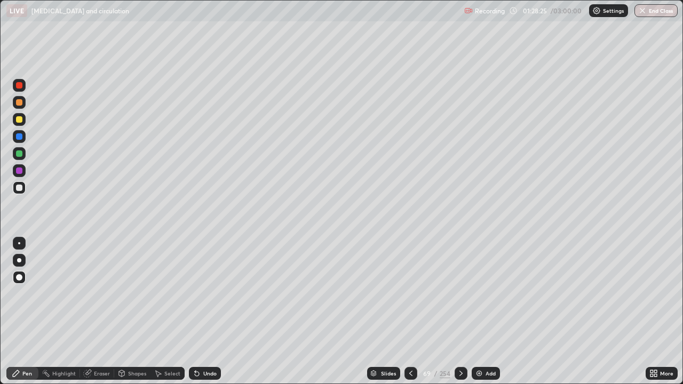
click at [19, 119] on div at bounding box center [19, 119] width 6 height 6
click at [19, 152] on div at bounding box center [19, 153] width 6 height 6
click at [96, 293] on div "Eraser" at bounding box center [102, 373] width 16 height 5
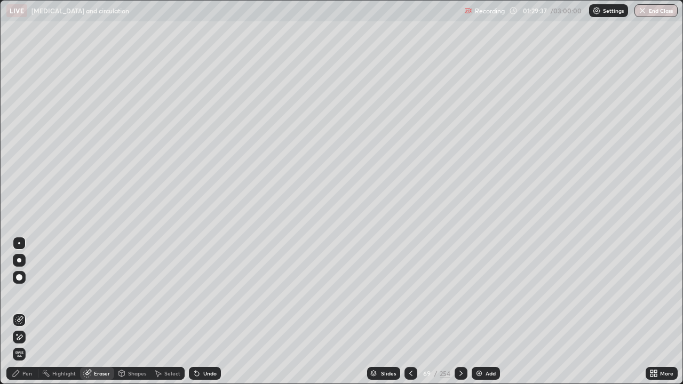
click at [18, 293] on icon at bounding box center [16, 373] width 9 height 9
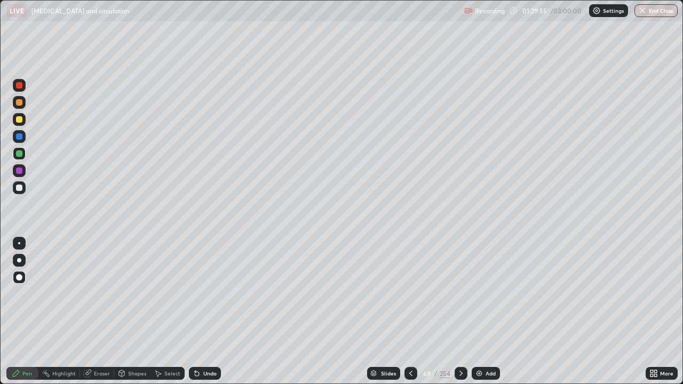
click at [201, 293] on div "Undo" at bounding box center [205, 373] width 32 height 13
click at [100, 293] on div "Eraser" at bounding box center [102, 373] width 16 height 5
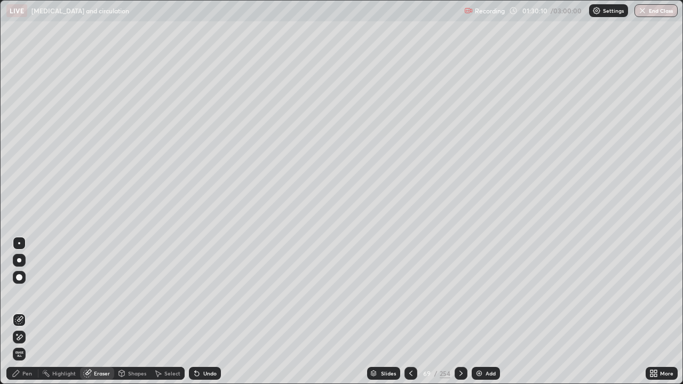
click at [21, 293] on div "Pen" at bounding box center [22, 373] width 32 height 13
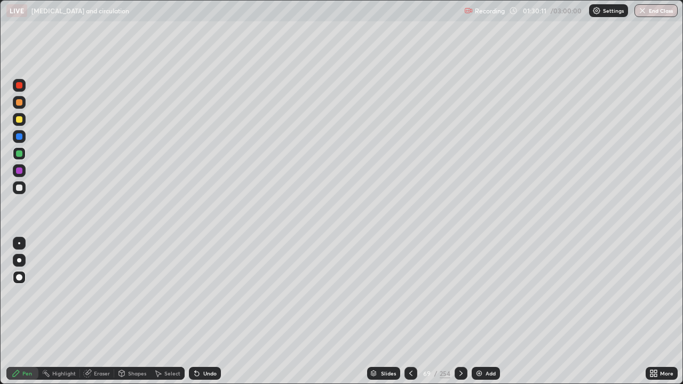
click at [18, 188] on div at bounding box center [19, 188] width 6 height 6
click at [20, 119] on div at bounding box center [19, 119] width 6 height 6
click at [477, 293] on img at bounding box center [479, 373] width 9 height 9
click at [19, 156] on div at bounding box center [19, 153] width 6 height 6
click at [406, 293] on icon at bounding box center [410, 373] width 9 height 9
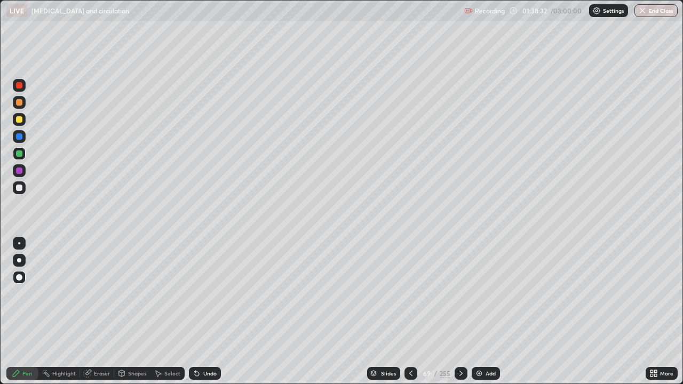
click at [457, 293] on icon at bounding box center [461, 373] width 9 height 9
click at [458, 293] on icon at bounding box center [461, 373] width 9 height 9
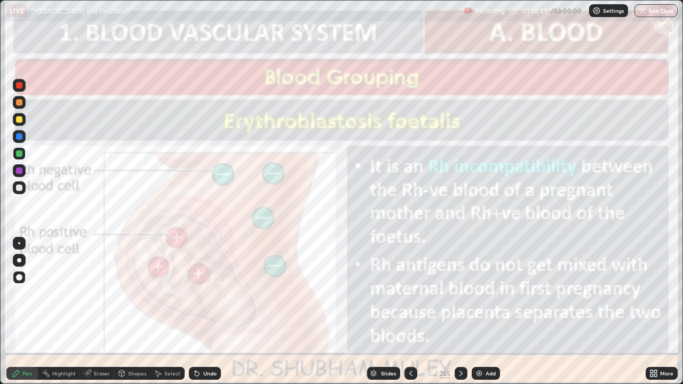
click at [457, 293] on icon at bounding box center [461, 373] width 9 height 9
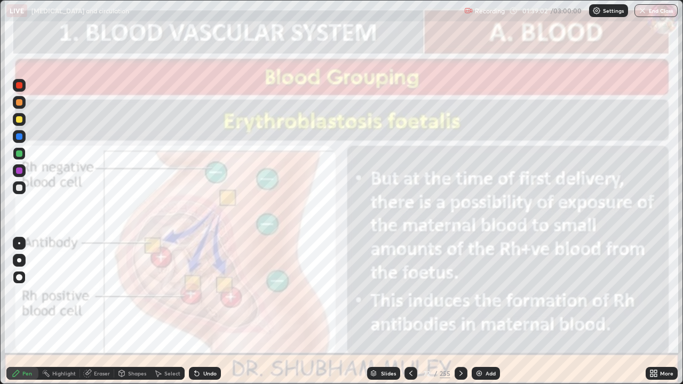
click at [458, 293] on icon at bounding box center [461, 373] width 9 height 9
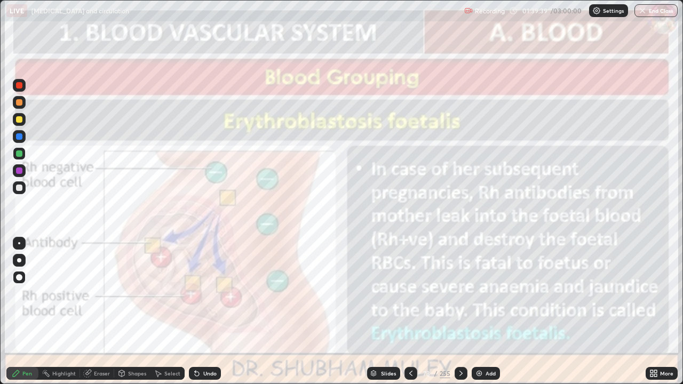
click at [466, 293] on div at bounding box center [460, 373] width 13 height 21
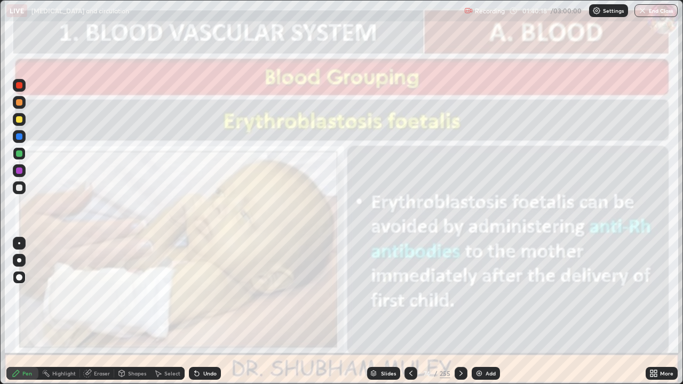
click at [462, 293] on icon at bounding box center [461, 373] width 9 height 9
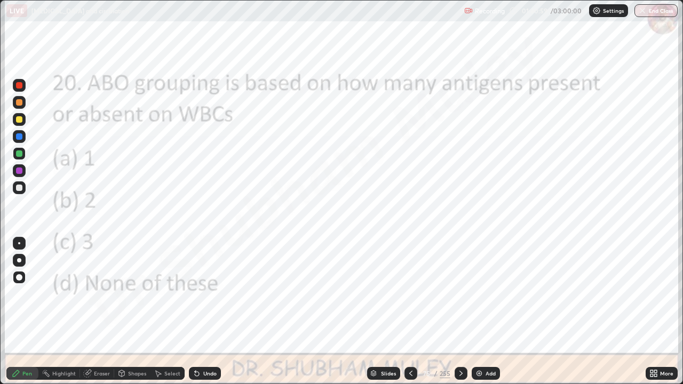
click at [460, 293] on icon at bounding box center [461, 373] width 9 height 9
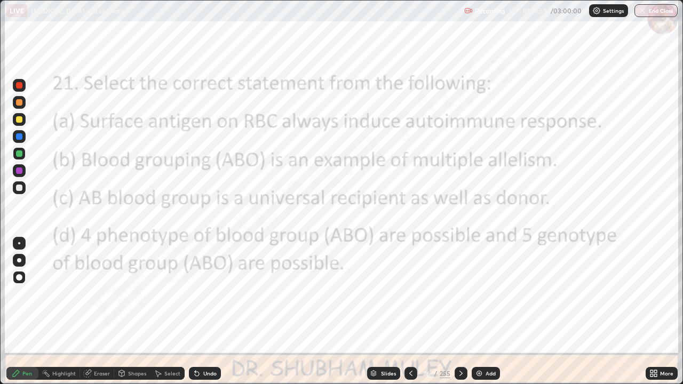
click at [459, 293] on icon at bounding box center [460, 373] width 3 height 5
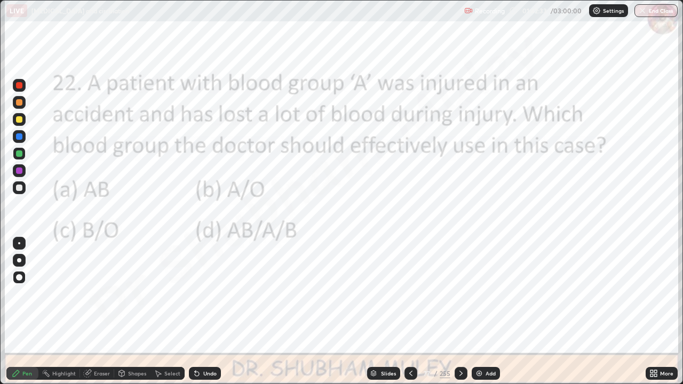
click at [460, 293] on icon at bounding box center [461, 373] width 9 height 9
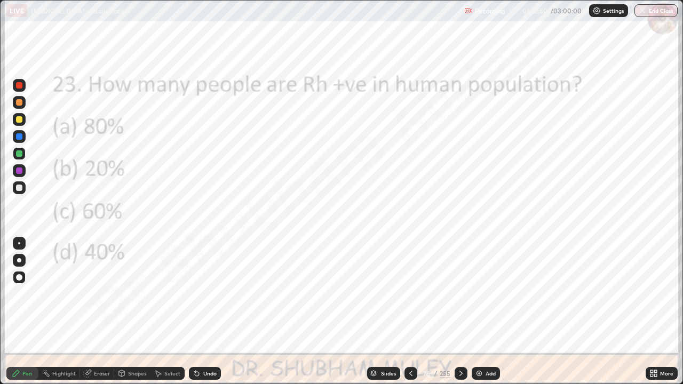
click at [458, 293] on icon at bounding box center [461, 373] width 9 height 9
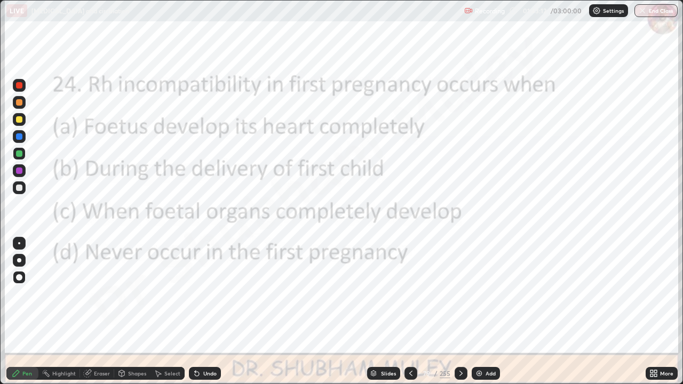
click at [460, 293] on icon at bounding box center [461, 373] width 9 height 9
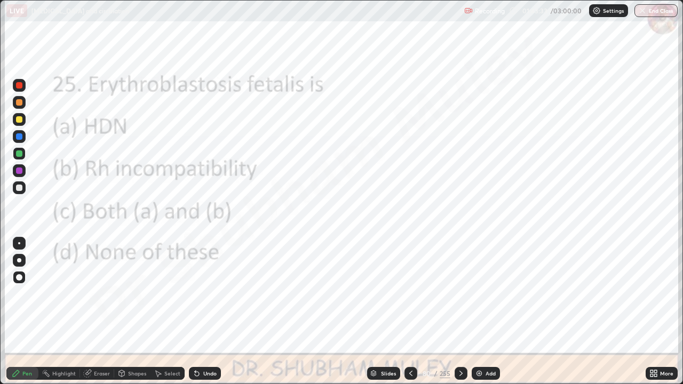
click at [461, 293] on icon at bounding box center [461, 373] width 9 height 9
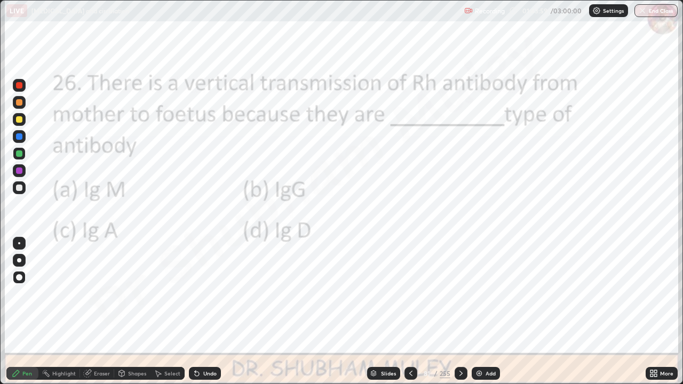
click at [459, 293] on icon at bounding box center [461, 373] width 9 height 9
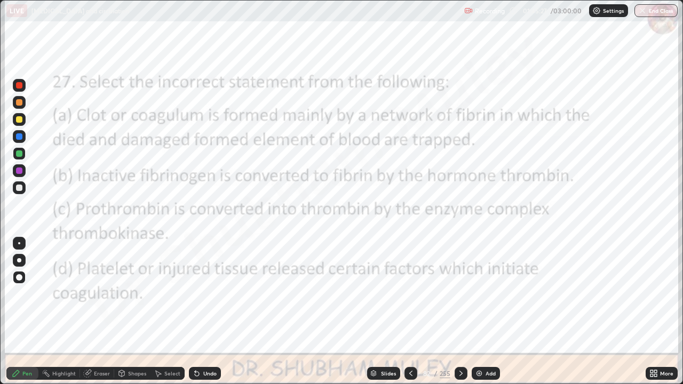
click at [464, 293] on div at bounding box center [460, 373] width 13 height 13
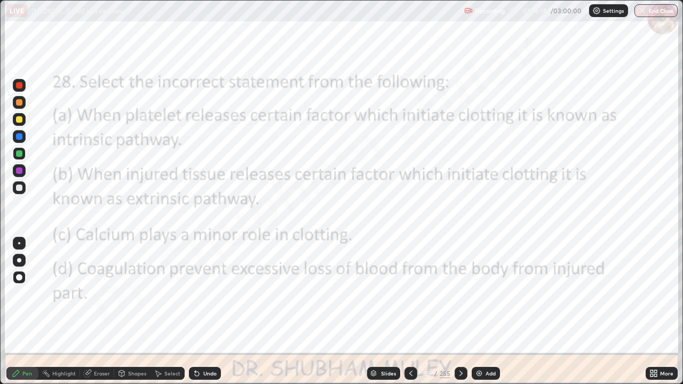
click at [459, 293] on icon at bounding box center [460, 373] width 3 height 5
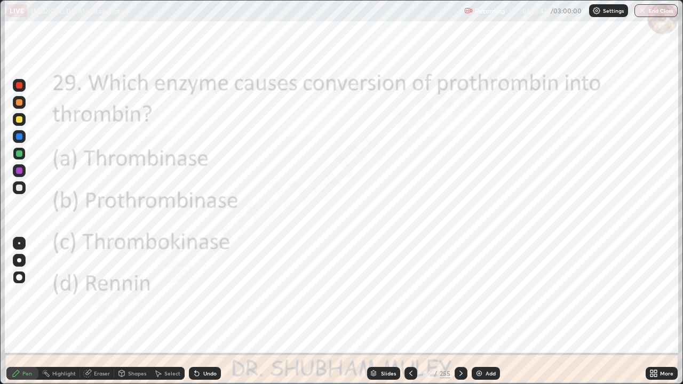
click at [460, 293] on icon at bounding box center [461, 373] width 9 height 9
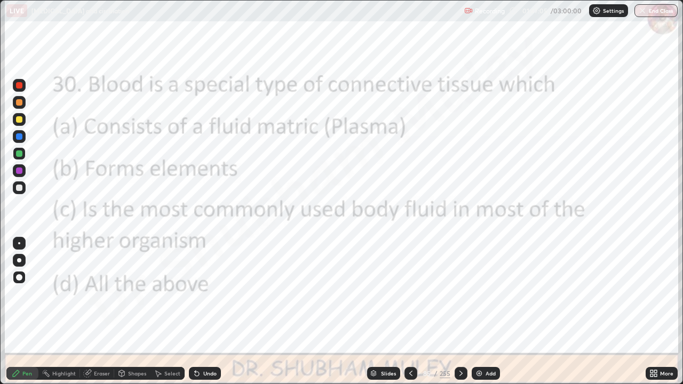
click at [460, 293] on icon at bounding box center [461, 373] width 9 height 9
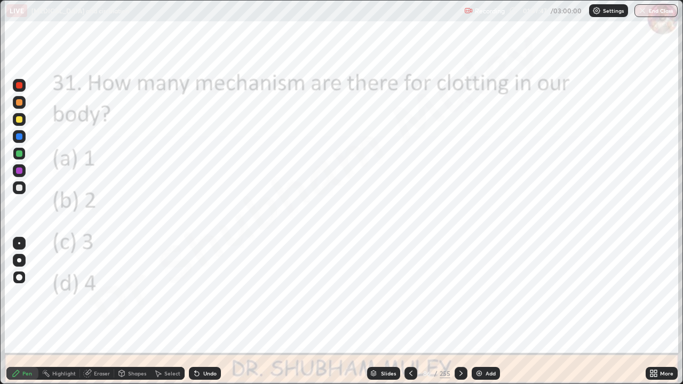
click at [457, 293] on icon at bounding box center [461, 373] width 9 height 9
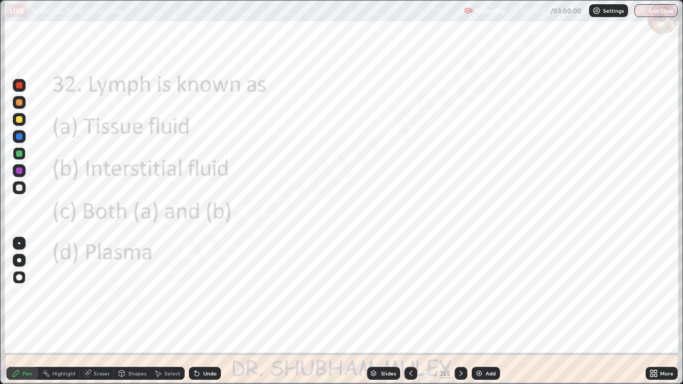
click at [458, 293] on icon at bounding box center [461, 373] width 9 height 9
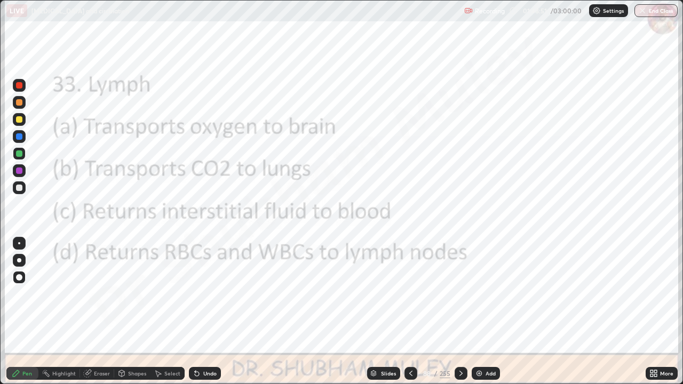
click at [460, 293] on icon at bounding box center [461, 373] width 9 height 9
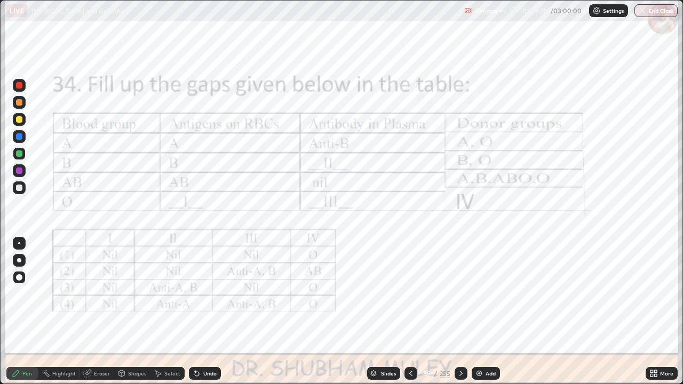
click at [460, 293] on icon at bounding box center [461, 373] width 9 height 9
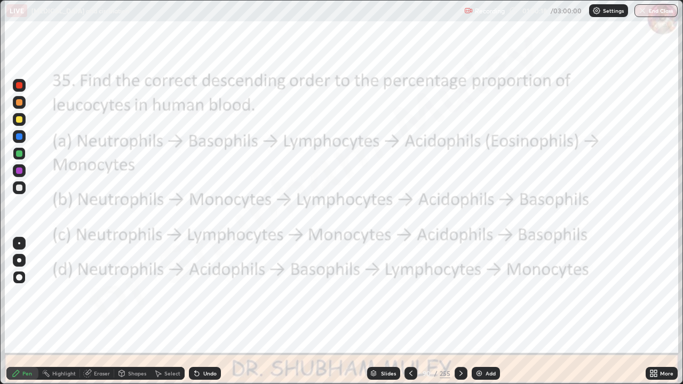
click at [460, 293] on icon at bounding box center [461, 373] width 9 height 9
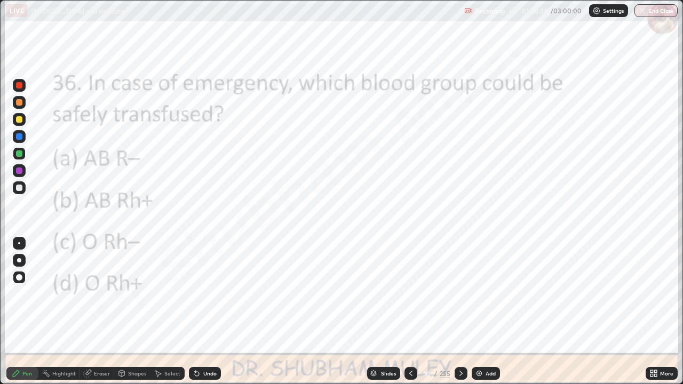
click at [457, 293] on icon at bounding box center [461, 373] width 9 height 9
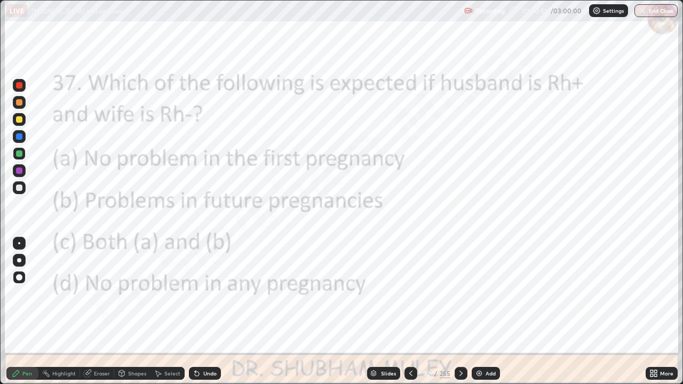
click at [458, 293] on div at bounding box center [460, 373] width 13 height 21
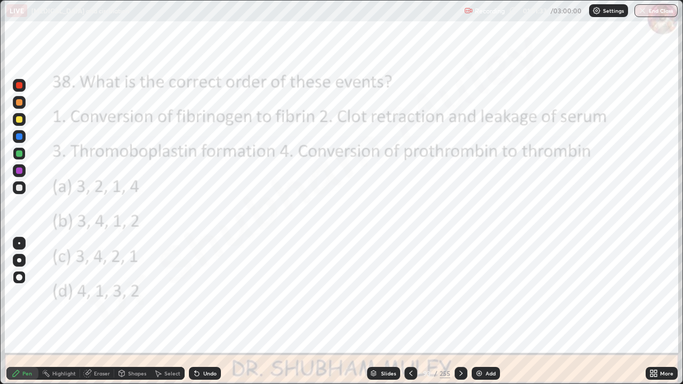
click at [460, 293] on icon at bounding box center [460, 373] width 3 height 5
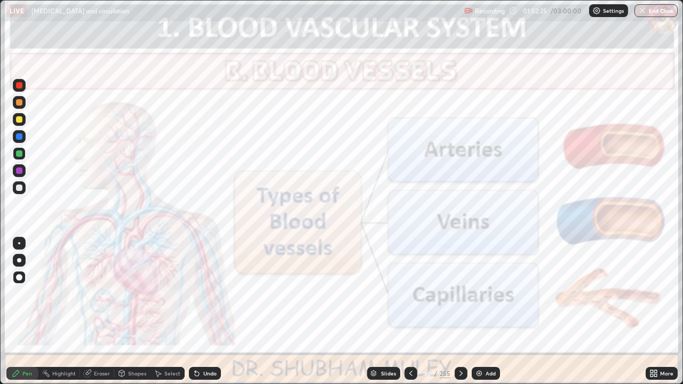
click at [411, 293] on icon at bounding box center [410, 373] width 9 height 9
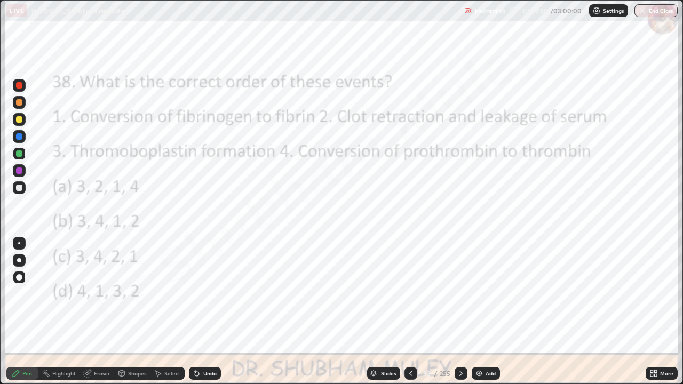
click at [381, 293] on div "Slides" at bounding box center [388, 373] width 15 height 5
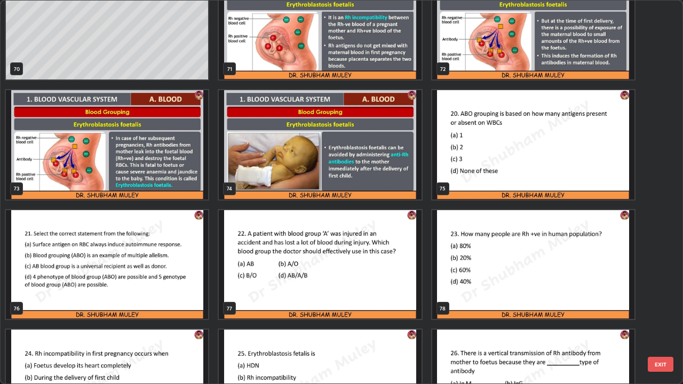
scroll to position [2790, 0]
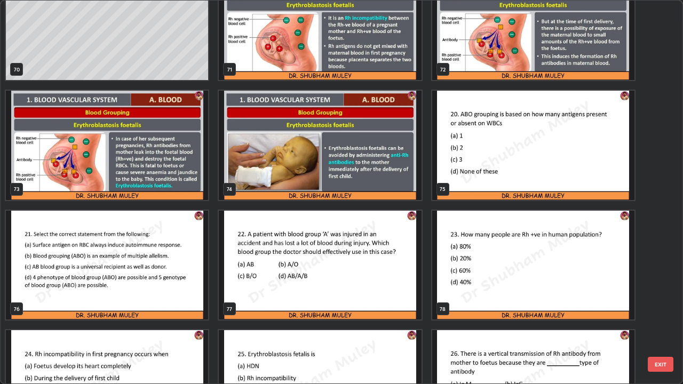
click at [472, 164] on img "grid" at bounding box center [533, 145] width 202 height 109
click at [469, 168] on img "grid" at bounding box center [533, 145] width 202 height 109
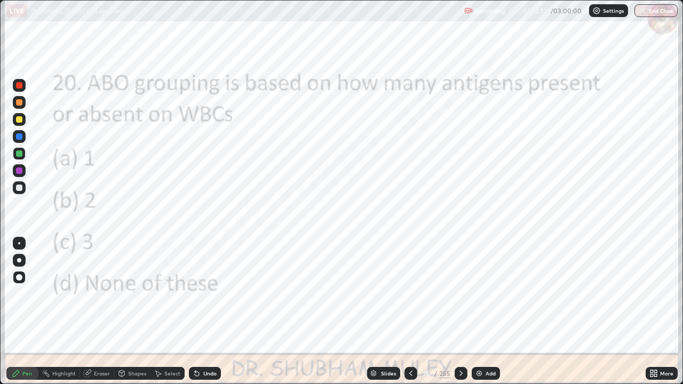
click at [20, 83] on div at bounding box center [19, 85] width 6 height 6
click at [19, 85] on div at bounding box center [19, 85] width 6 height 6
click at [16, 86] on div at bounding box center [19, 85] width 6 height 6
click at [458, 293] on icon at bounding box center [461, 373] width 9 height 9
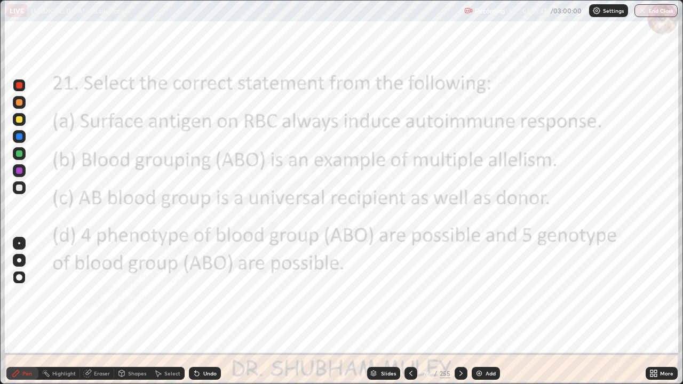
click at [485, 293] on div "Add" at bounding box center [490, 373] width 10 height 5
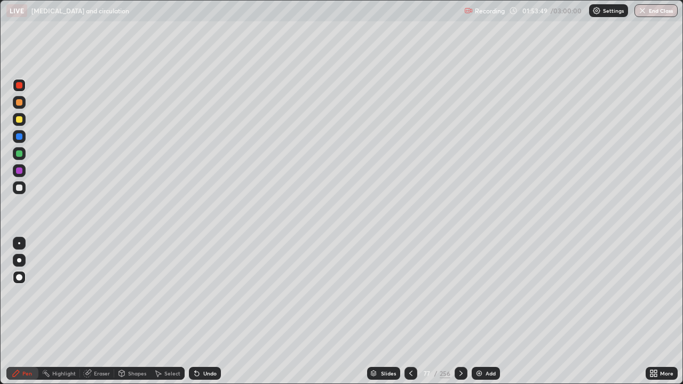
click at [19, 190] on div at bounding box center [19, 188] width 6 height 6
click at [409, 293] on icon at bounding box center [410, 373] width 9 height 9
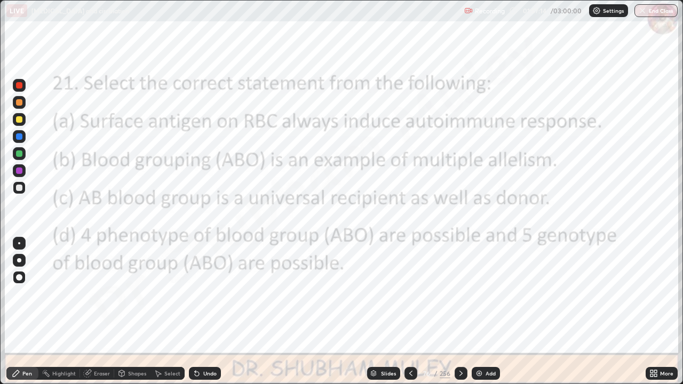
click at [20, 102] on div at bounding box center [19, 102] width 6 height 6
click at [460, 293] on icon at bounding box center [461, 373] width 9 height 9
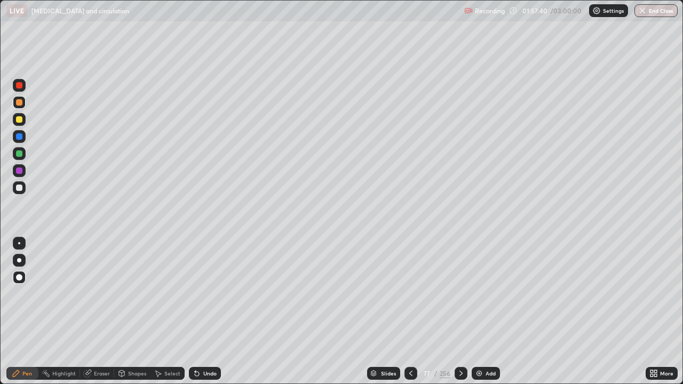
click at [460, 293] on icon at bounding box center [461, 373] width 9 height 9
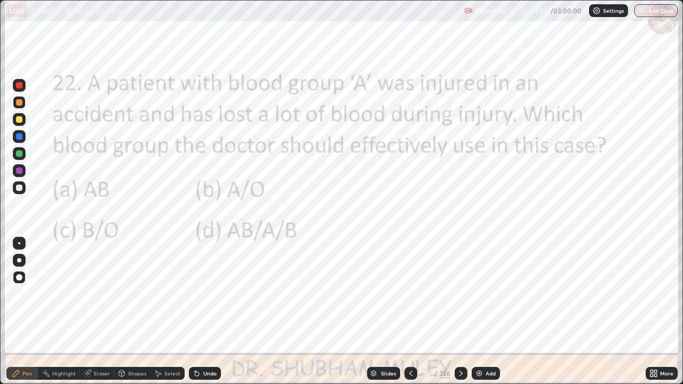
click at [460, 293] on icon at bounding box center [460, 373] width 3 height 5
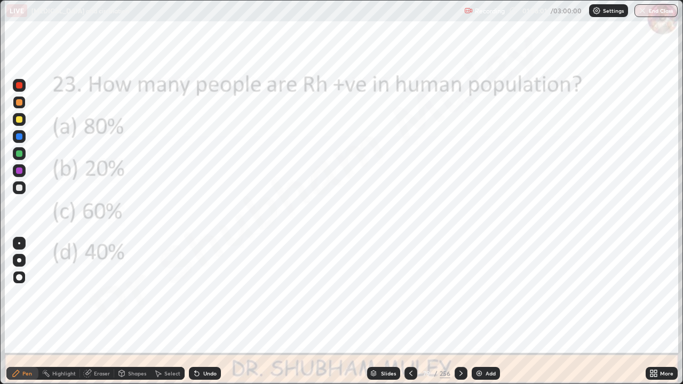
click at [458, 293] on icon at bounding box center [461, 373] width 9 height 9
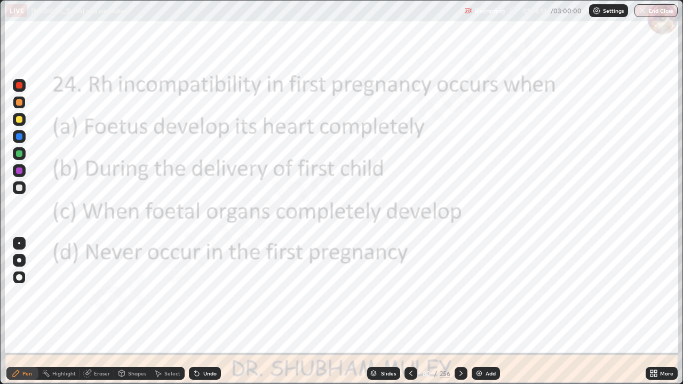
click at [461, 293] on icon at bounding box center [461, 373] width 9 height 9
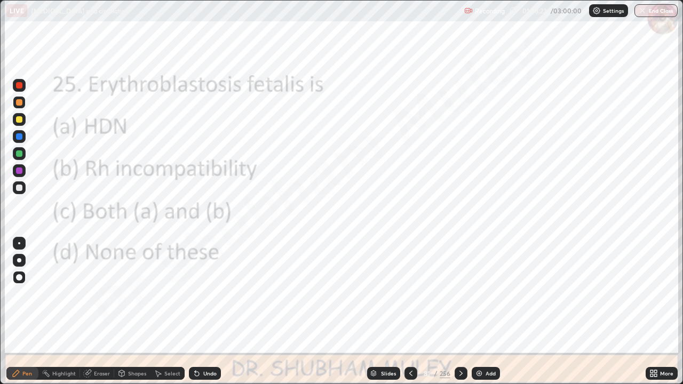
click at [459, 293] on icon at bounding box center [461, 373] width 9 height 9
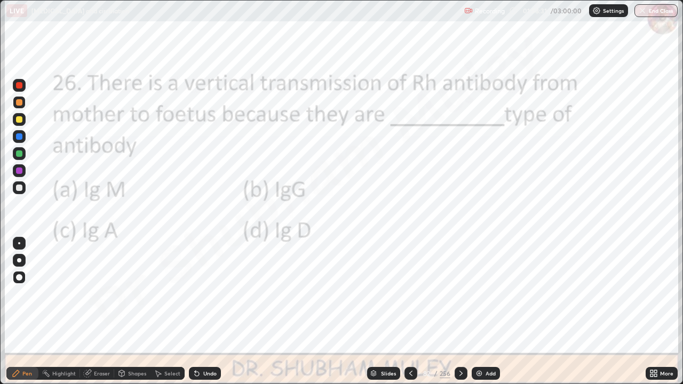
click at [460, 293] on icon at bounding box center [460, 373] width 3 height 5
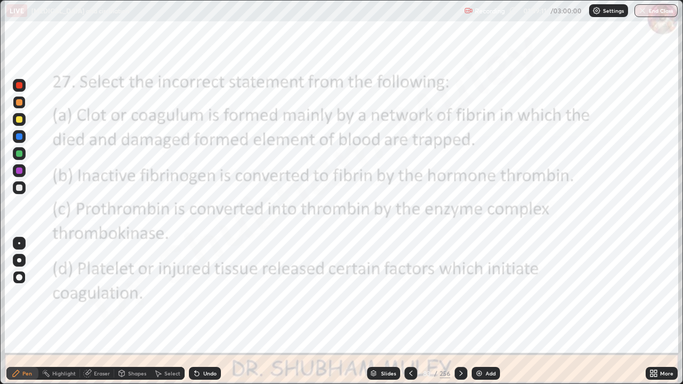
click at [460, 293] on icon at bounding box center [461, 373] width 9 height 9
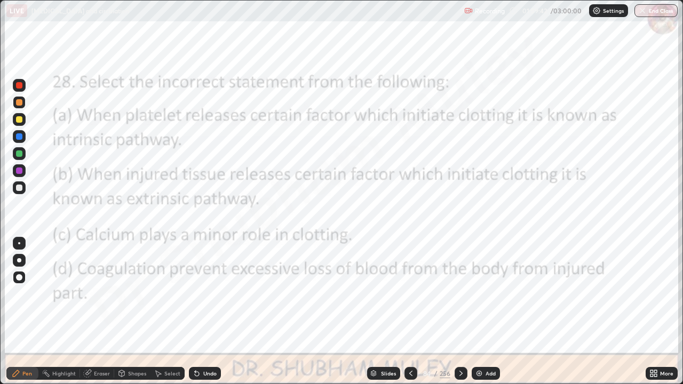
click at [460, 293] on icon at bounding box center [461, 373] width 9 height 9
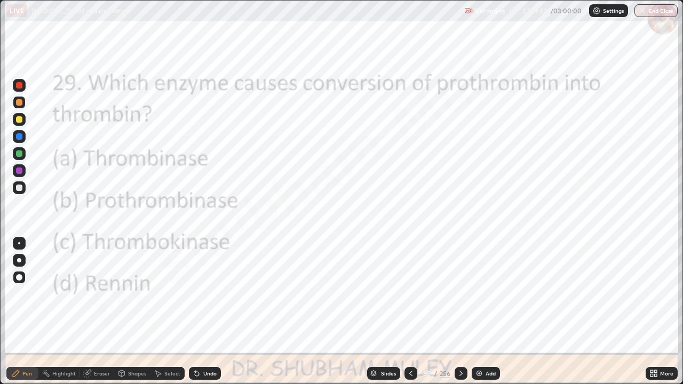
click at [463, 293] on icon at bounding box center [461, 373] width 9 height 9
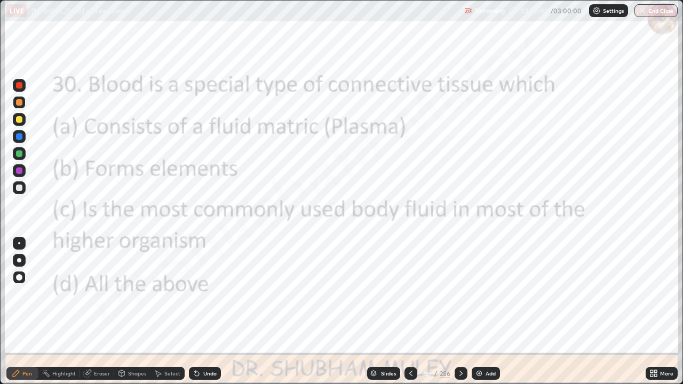
click at [460, 293] on icon at bounding box center [461, 373] width 9 height 9
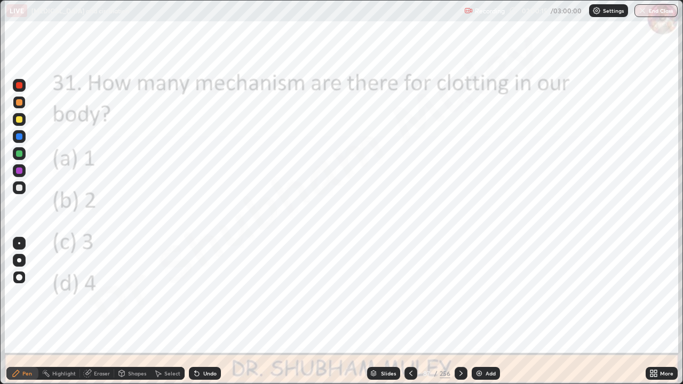
click at [464, 293] on div at bounding box center [460, 373] width 13 height 13
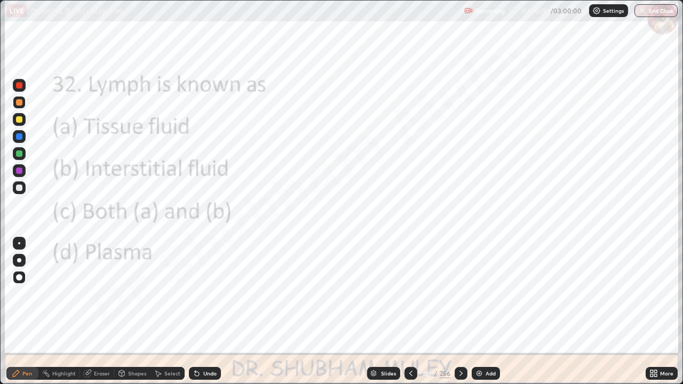
click at [460, 293] on icon at bounding box center [461, 373] width 9 height 9
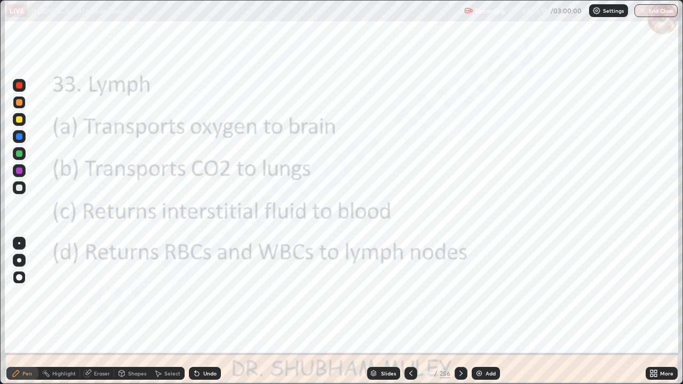
click at [461, 293] on icon at bounding box center [461, 373] width 9 height 9
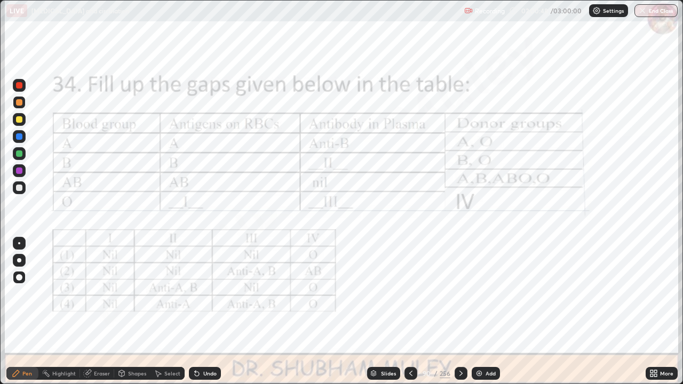
click at [460, 293] on icon at bounding box center [461, 373] width 9 height 9
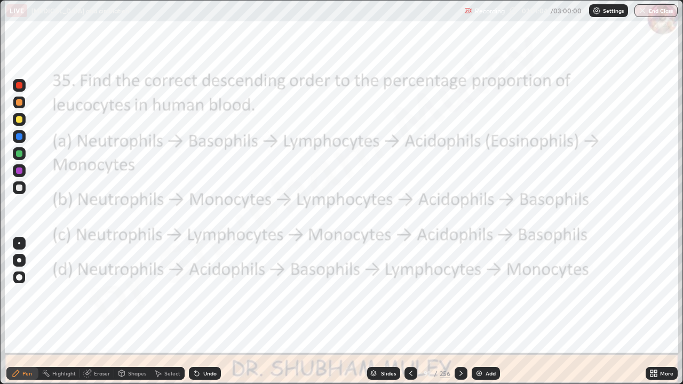
click at [460, 293] on icon at bounding box center [461, 373] width 9 height 9
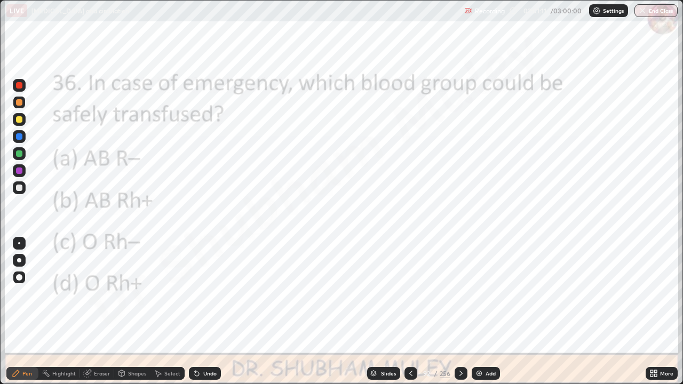
click at [460, 293] on icon at bounding box center [461, 373] width 9 height 9
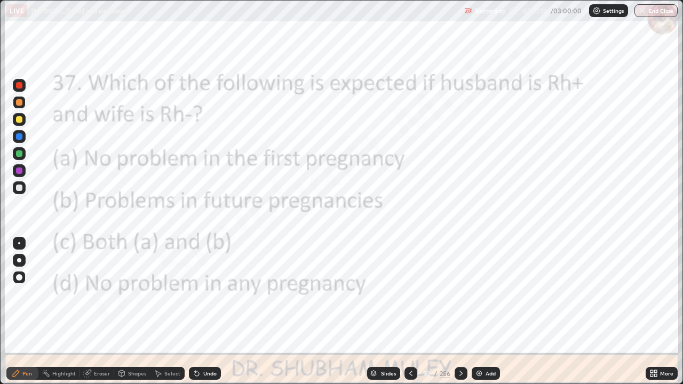
click at [459, 293] on icon at bounding box center [461, 373] width 9 height 9
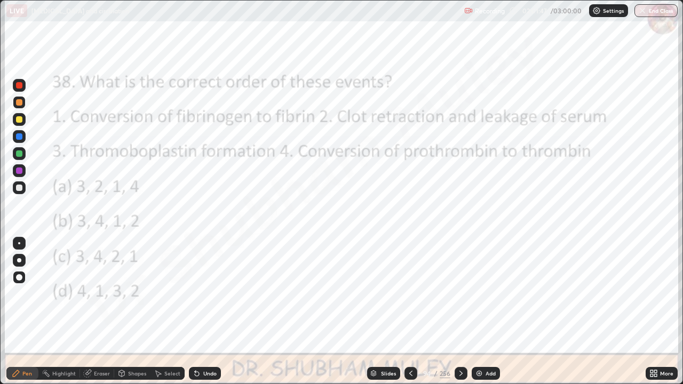
click at [461, 293] on icon at bounding box center [461, 373] width 9 height 9
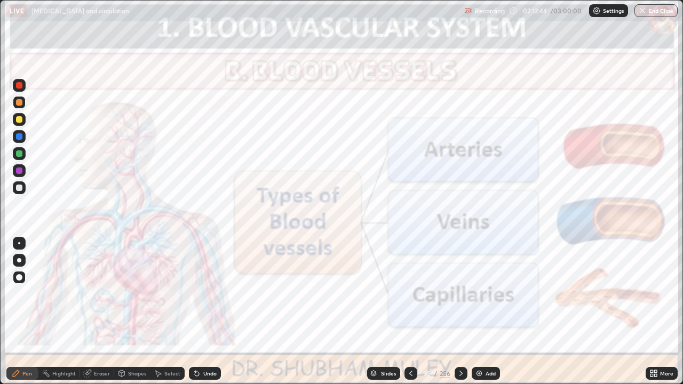
click at [409, 293] on icon at bounding box center [410, 373] width 9 height 9
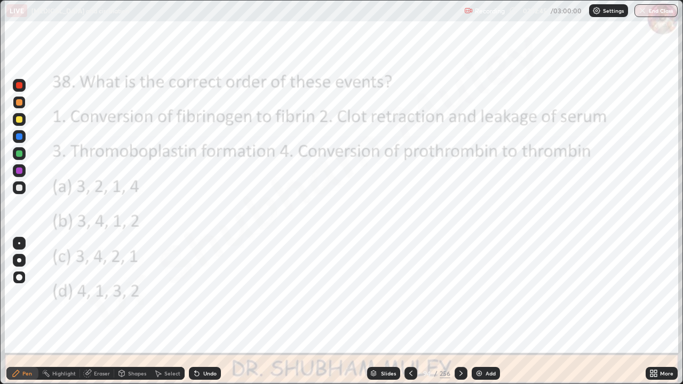
click at [653, 293] on icon at bounding box center [653, 373] width 9 height 9
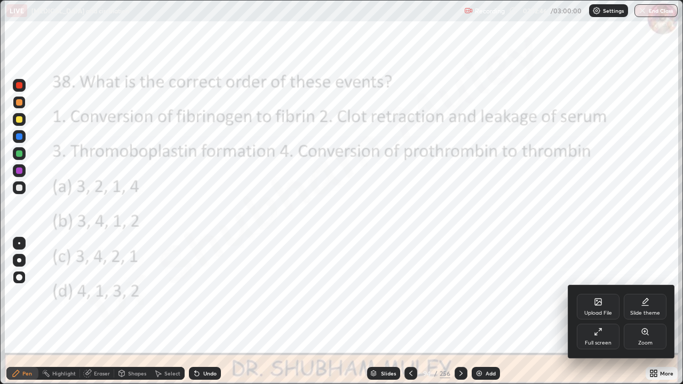
click at [546, 293] on div at bounding box center [341, 192] width 683 height 384
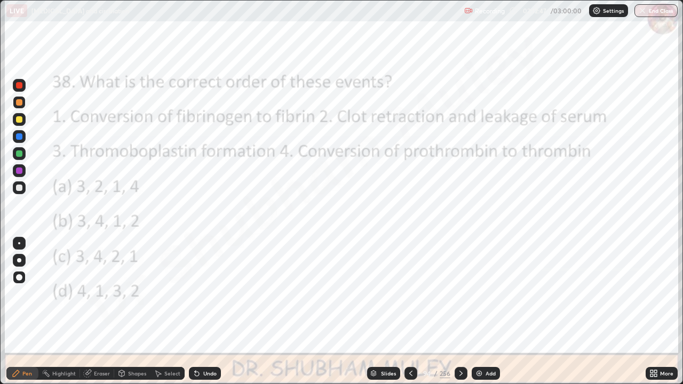
click at [485, 293] on div "Add" at bounding box center [490, 373] width 10 height 5
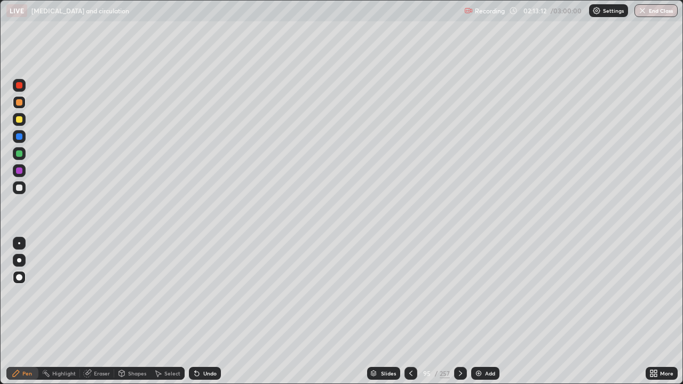
click at [414, 293] on div at bounding box center [410, 373] width 13 height 13
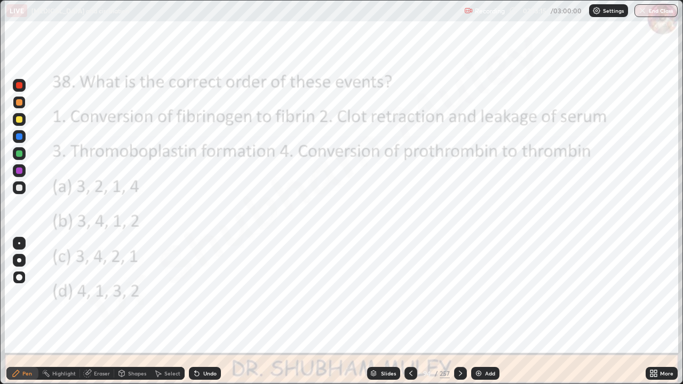
click at [460, 293] on icon at bounding box center [460, 373] width 9 height 9
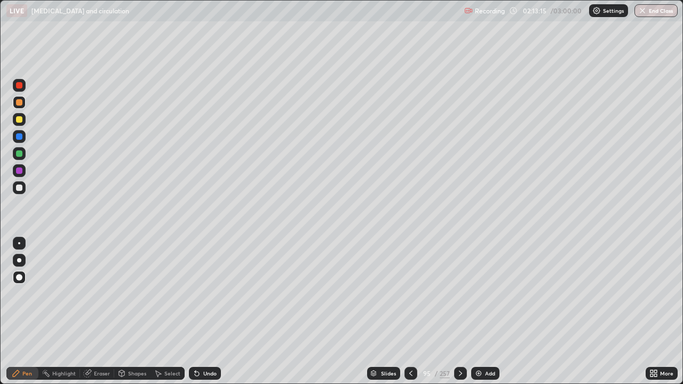
click at [466, 293] on div at bounding box center [460, 373] width 13 height 21
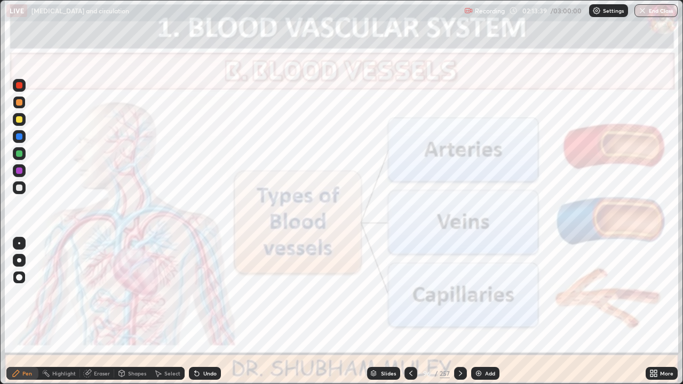
click at [460, 293] on div at bounding box center [460, 373] width 13 height 13
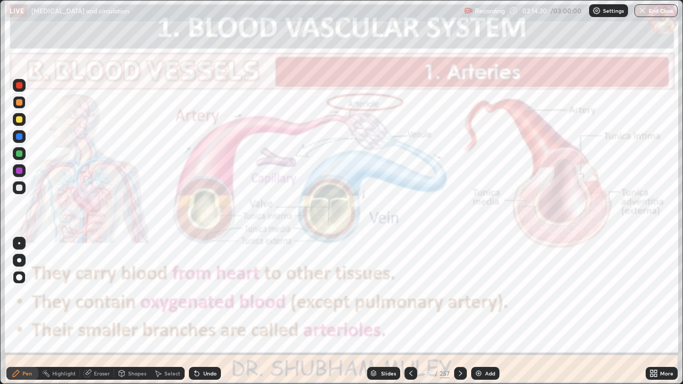
click at [478, 293] on img at bounding box center [478, 373] width 9 height 9
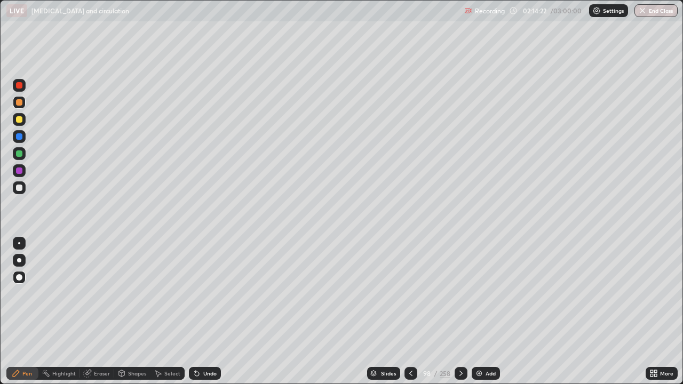
click at [19, 189] on div at bounding box center [19, 188] width 6 height 6
click at [409, 293] on icon at bounding box center [410, 373] width 9 height 9
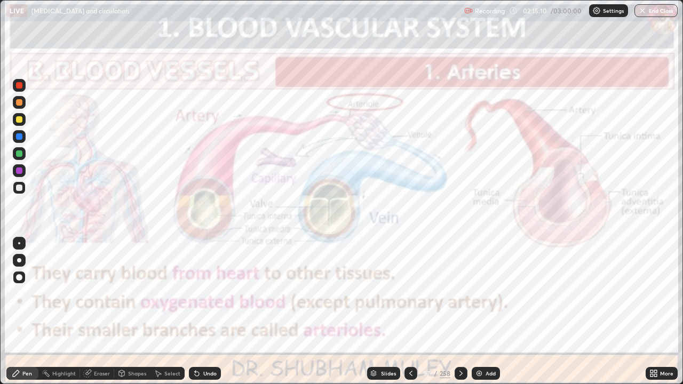
click at [461, 293] on icon at bounding box center [461, 373] width 9 height 9
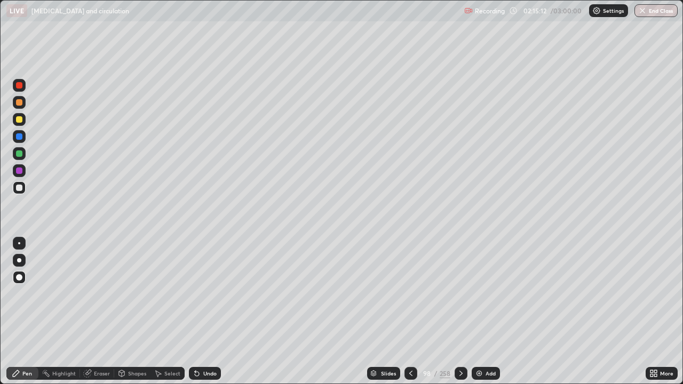
click at [459, 293] on icon at bounding box center [461, 373] width 9 height 9
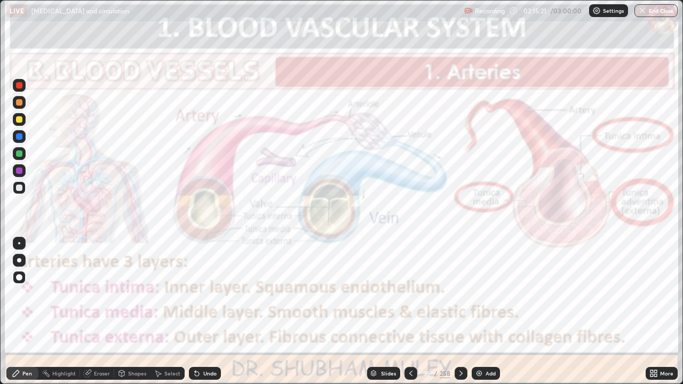
click at [20, 85] on div at bounding box center [19, 85] width 6 height 6
click at [19, 155] on div at bounding box center [19, 153] width 6 height 6
click at [22, 170] on div at bounding box center [19, 170] width 6 height 6
click at [458, 293] on icon at bounding box center [461, 373] width 9 height 9
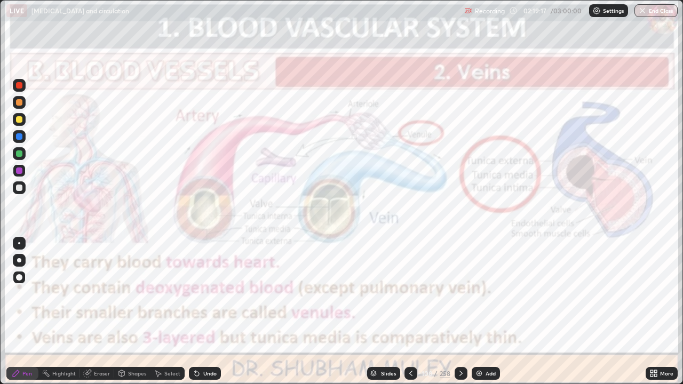
click at [462, 293] on icon at bounding box center [461, 373] width 9 height 9
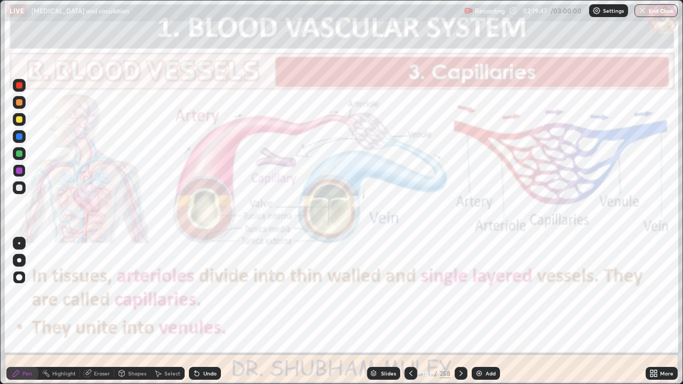
click at [455, 293] on div at bounding box center [460, 373] width 13 height 13
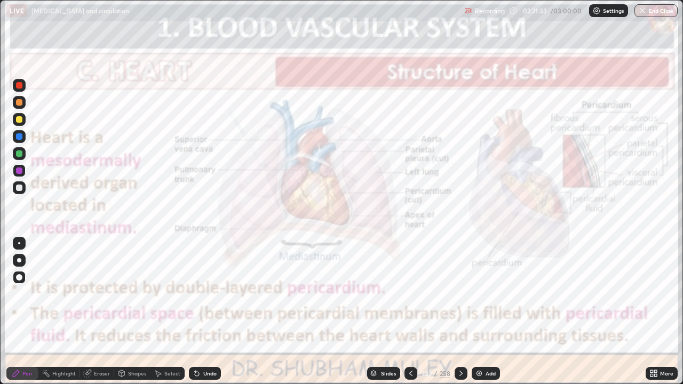
click at [461, 293] on icon at bounding box center [461, 373] width 9 height 9
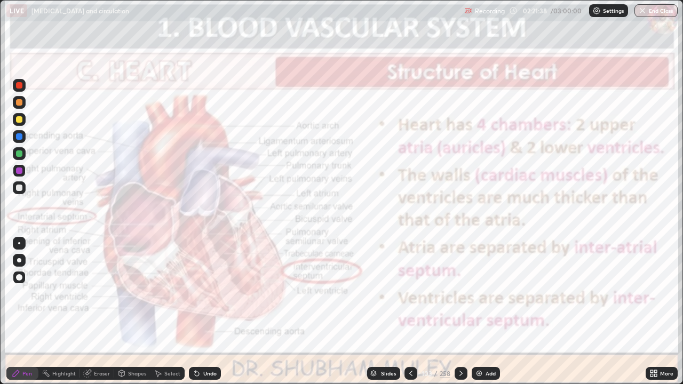
click at [475, 293] on img at bounding box center [479, 373] width 9 height 9
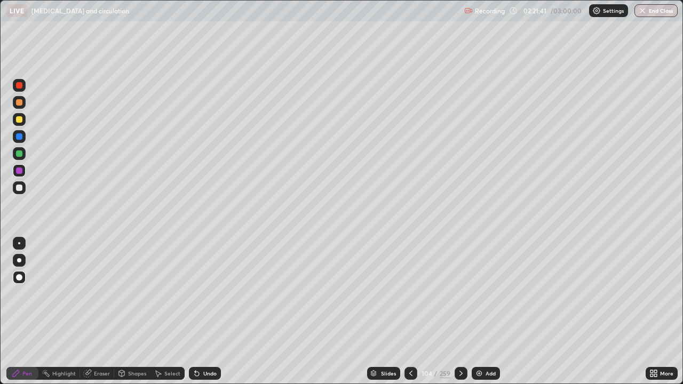
click at [124, 293] on icon at bounding box center [121, 373] width 9 height 9
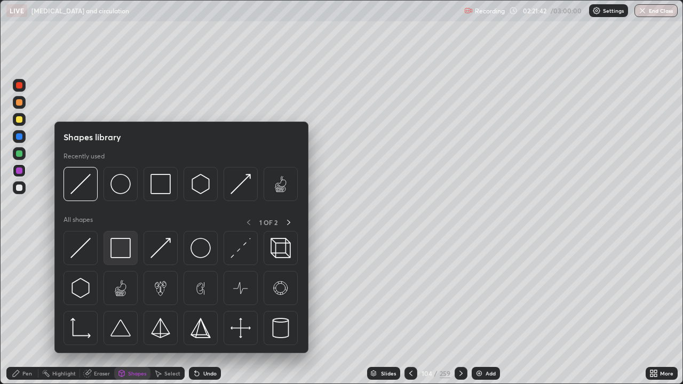
click at [118, 249] on img at bounding box center [120, 248] width 20 height 20
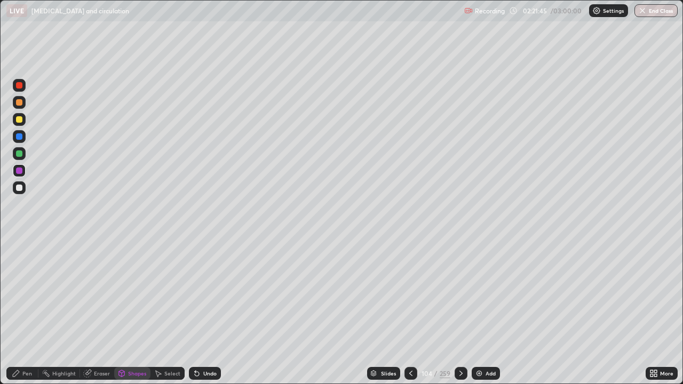
click at [11, 189] on div at bounding box center [19, 187] width 17 height 17
click at [132, 293] on div "Shapes" at bounding box center [137, 373] width 18 height 5
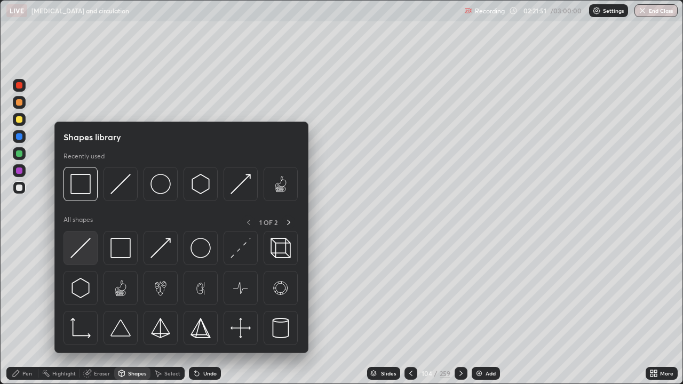
click at [87, 254] on img at bounding box center [80, 248] width 20 height 20
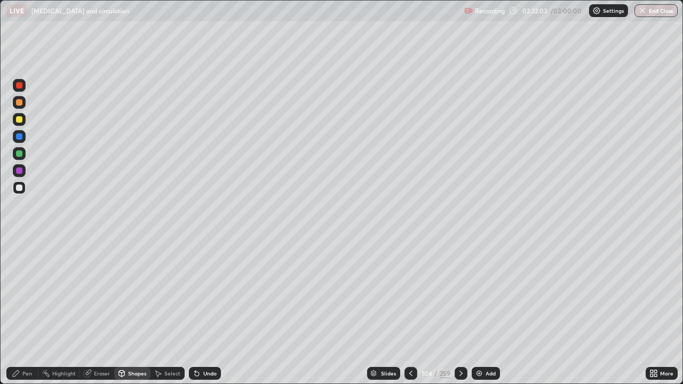
click at [25, 293] on div "Pen" at bounding box center [27, 373] width 10 height 5
click at [19, 173] on div at bounding box center [19, 170] width 6 height 6
click at [132, 293] on div "Shapes" at bounding box center [137, 373] width 18 height 5
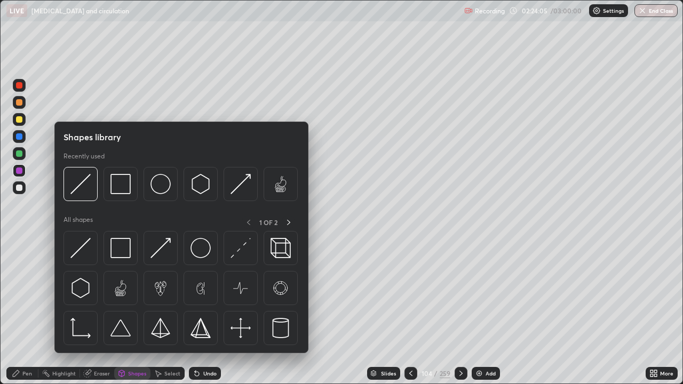
click at [96, 293] on div "Eraser" at bounding box center [102, 373] width 16 height 5
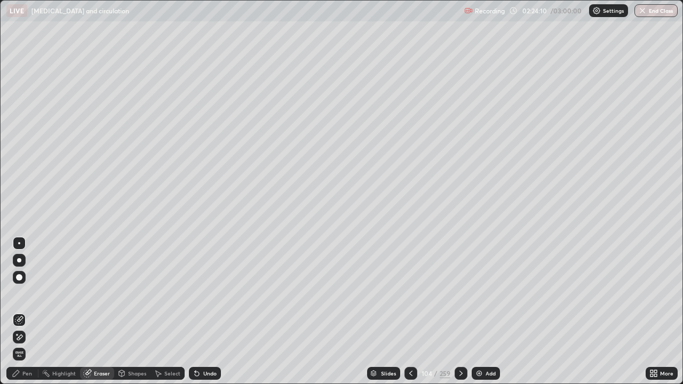
click at [23, 293] on div "Pen" at bounding box center [22, 373] width 32 height 13
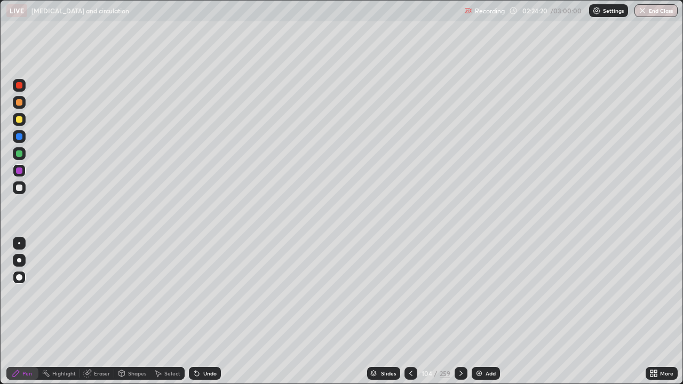
click at [18, 170] on div at bounding box center [19, 170] width 6 height 6
click at [17, 117] on div at bounding box center [19, 119] width 6 height 6
click at [20, 136] on div at bounding box center [19, 136] width 6 height 6
click at [18, 137] on div at bounding box center [19, 136] width 6 height 6
click at [18, 170] on div at bounding box center [19, 170] width 6 height 6
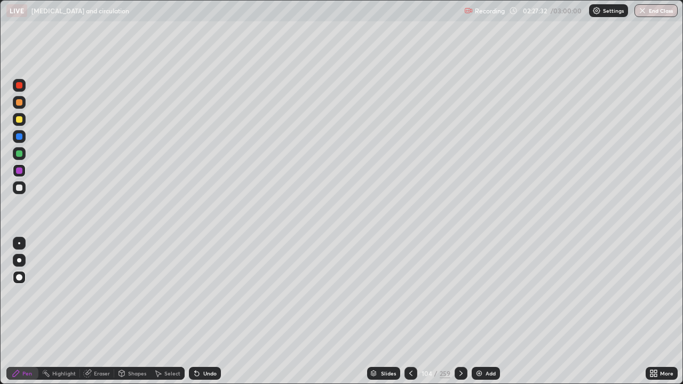
click at [18, 169] on div at bounding box center [19, 170] width 6 height 6
click at [19, 193] on div at bounding box center [19, 187] width 13 height 13
click at [21, 117] on div at bounding box center [19, 119] width 6 height 6
click at [19, 84] on div at bounding box center [19, 85] width 6 height 6
click at [20, 105] on div at bounding box center [19, 102] width 6 height 6
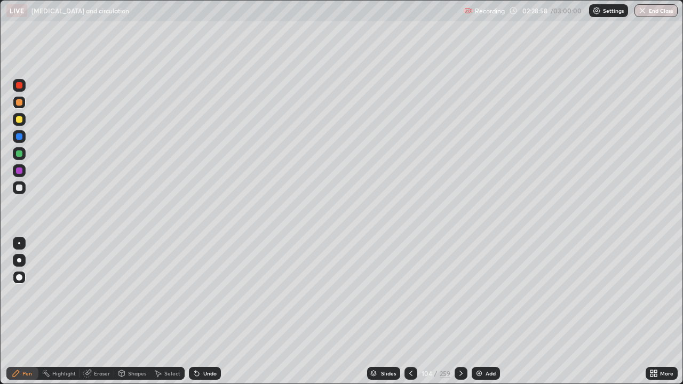
click at [18, 154] on div at bounding box center [19, 153] width 6 height 6
click at [20, 171] on div at bounding box center [19, 170] width 6 height 6
click at [18, 153] on div at bounding box center [19, 153] width 6 height 6
click at [17, 87] on div at bounding box center [19, 85] width 6 height 6
click at [350, 20] on div "LIVE [MEDICAL_DATA] and circulation" at bounding box center [232, 10] width 453 height 21
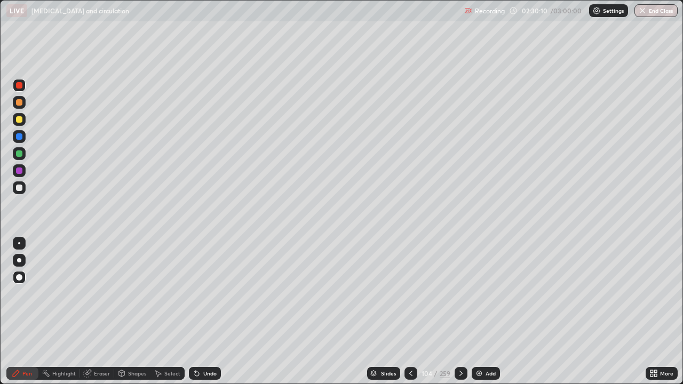
click at [366, 19] on div "LIVE [MEDICAL_DATA] and circulation" at bounding box center [232, 10] width 453 height 21
click at [363, 20] on div "LIVE [MEDICAL_DATA] and circulation" at bounding box center [232, 10] width 453 height 21
click at [17, 154] on div at bounding box center [19, 153] width 6 height 6
click at [20, 137] on div at bounding box center [19, 136] width 6 height 6
click at [17, 152] on div at bounding box center [19, 153] width 6 height 6
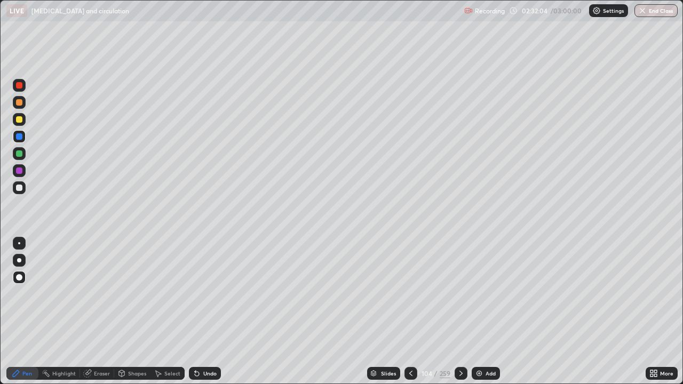
click at [10, 209] on div "Erase all" at bounding box center [19, 191] width 26 height 341
click at [409, 293] on icon at bounding box center [410, 373] width 9 height 9
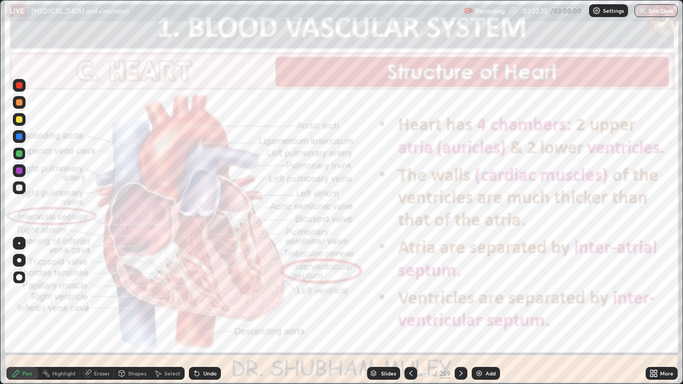
click at [18, 84] on div at bounding box center [19, 85] width 6 height 6
click at [18, 120] on div at bounding box center [19, 119] width 6 height 6
click at [460, 293] on icon at bounding box center [461, 373] width 9 height 9
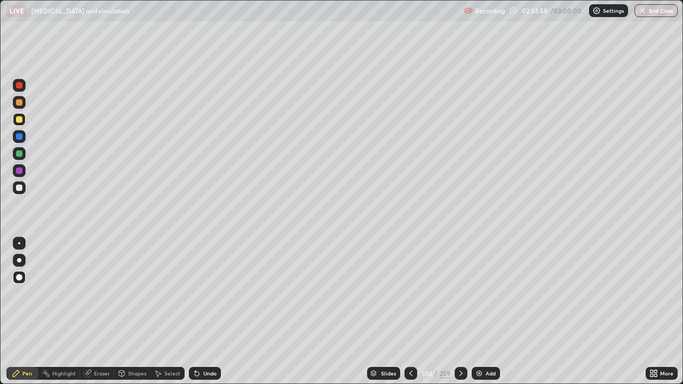
click at [455, 293] on div at bounding box center [460, 373] width 13 height 13
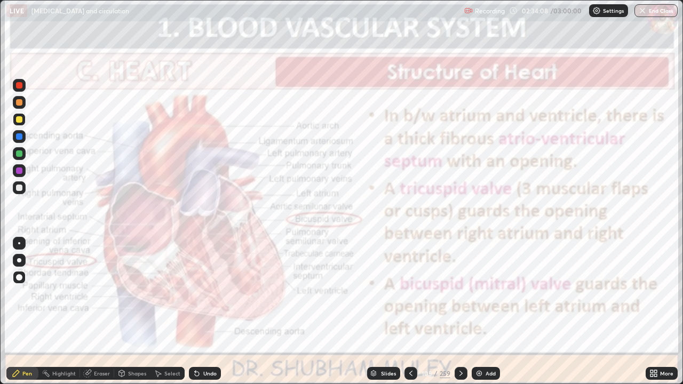
click at [460, 293] on icon at bounding box center [461, 373] width 9 height 9
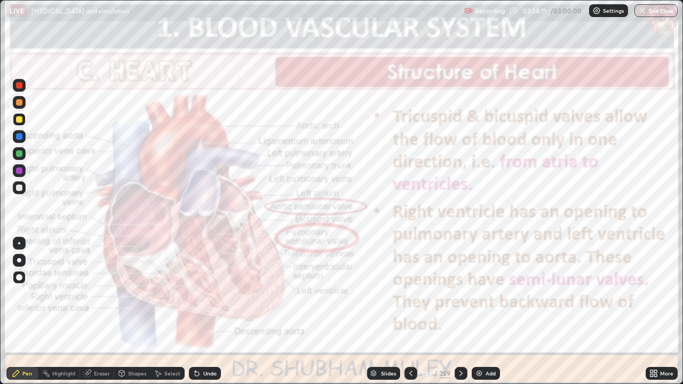
click at [460, 293] on icon at bounding box center [461, 373] width 9 height 9
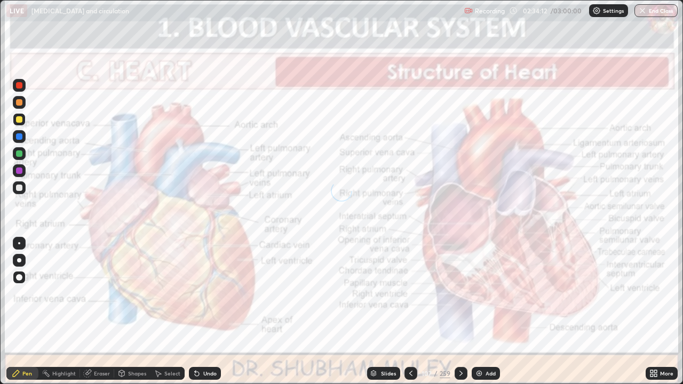
click at [460, 293] on icon at bounding box center [461, 373] width 9 height 9
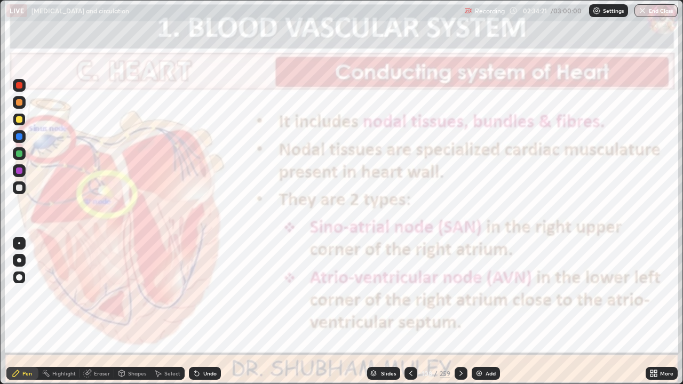
click at [389, 293] on div "Slides" at bounding box center [388, 373] width 15 height 5
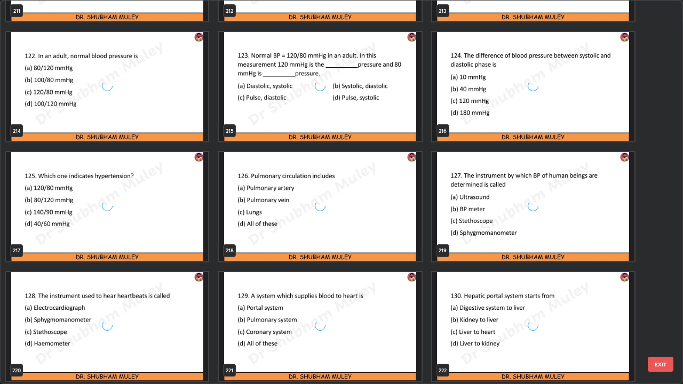
scroll to position [8593, 0]
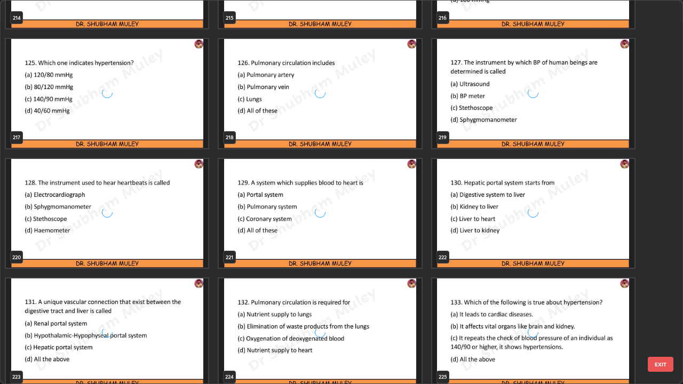
click at [583, 193] on div "grid" at bounding box center [533, 213] width 202 height 109
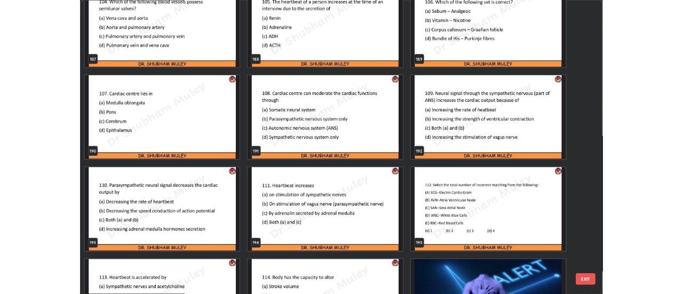
scroll to position [7524, 0]
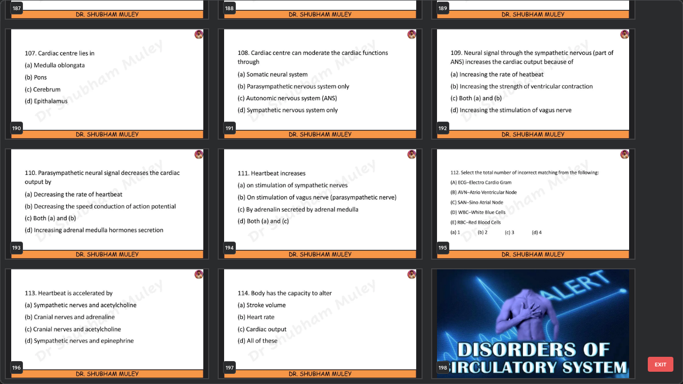
click at [509, 293] on img "grid" at bounding box center [533, 323] width 202 height 109
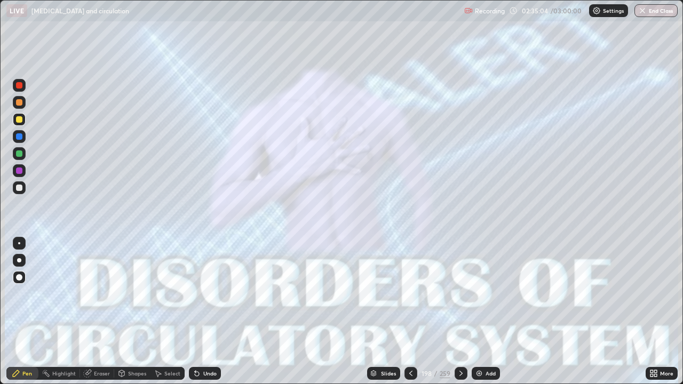
click at [505, 293] on img "grid" at bounding box center [533, 323] width 202 height 109
click at [641, 10] on img "button" at bounding box center [642, 10] width 9 height 9
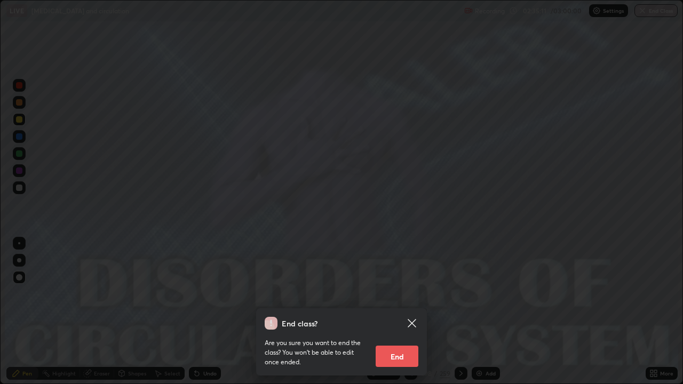
click at [396, 293] on button "End" at bounding box center [396, 356] width 43 height 21
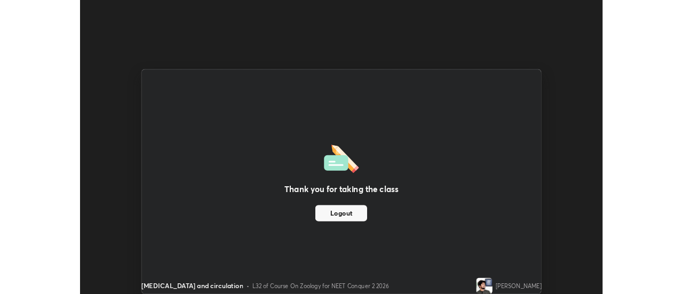
scroll to position [53040, 52651]
